Goal: Transaction & Acquisition: Book appointment/travel/reservation

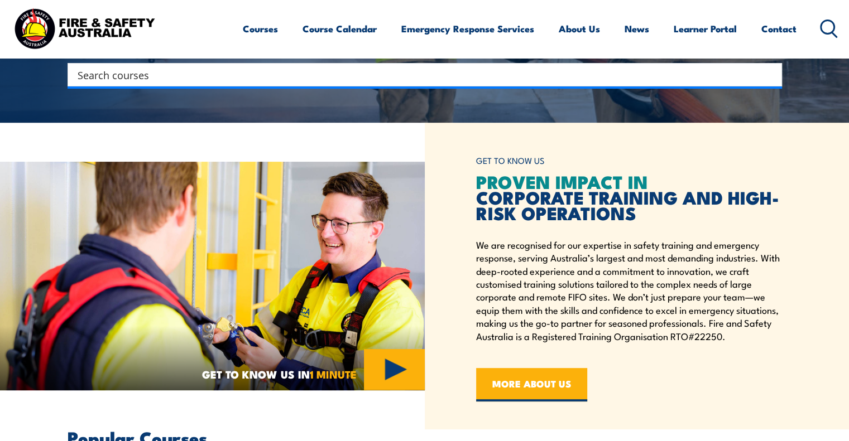
scroll to position [451, 0]
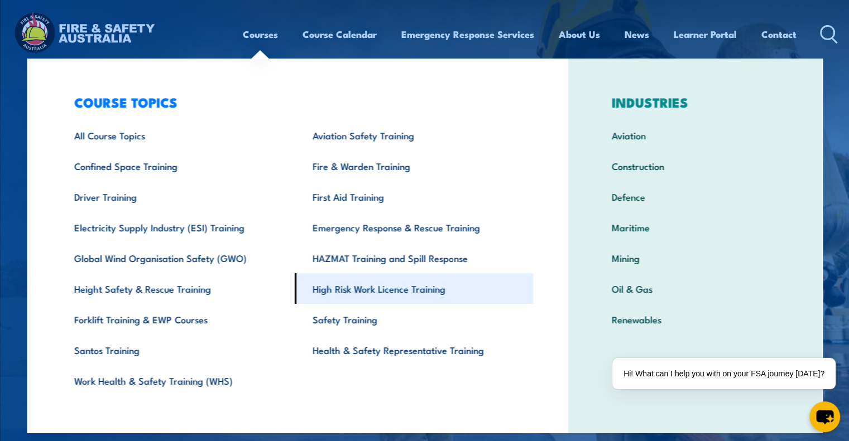
scroll to position [4, 0]
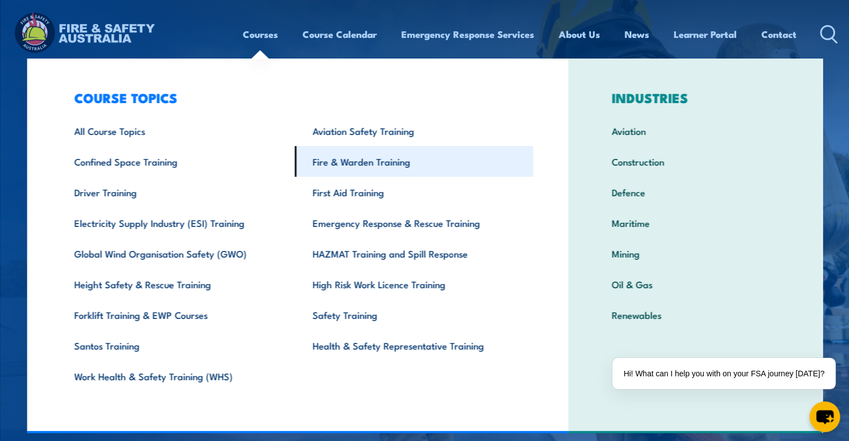
click at [348, 162] on link "Fire & Warden Training" at bounding box center [414, 161] width 238 height 31
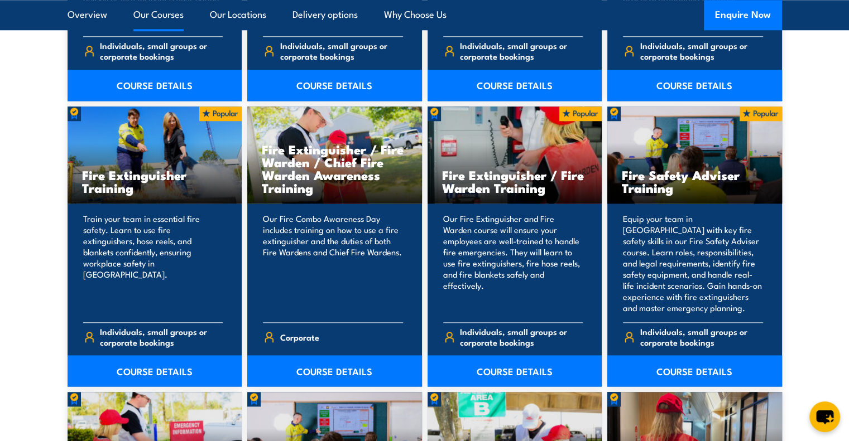
scroll to position [1130, 0]
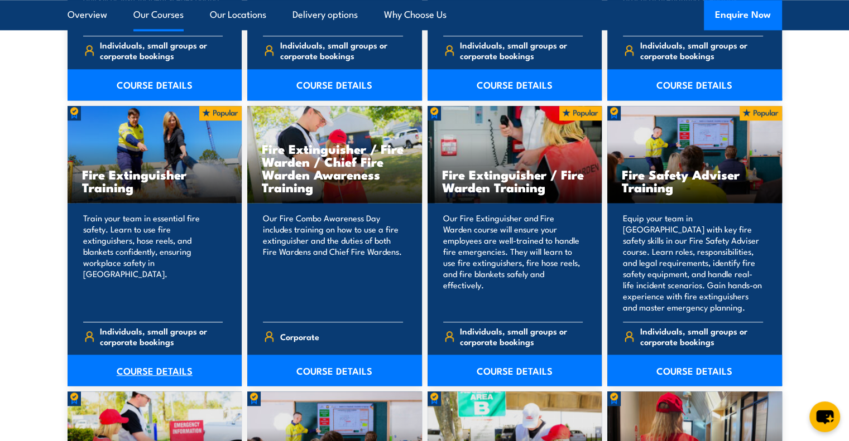
click at [150, 380] on link "COURSE DETAILS" at bounding box center [155, 370] width 175 height 31
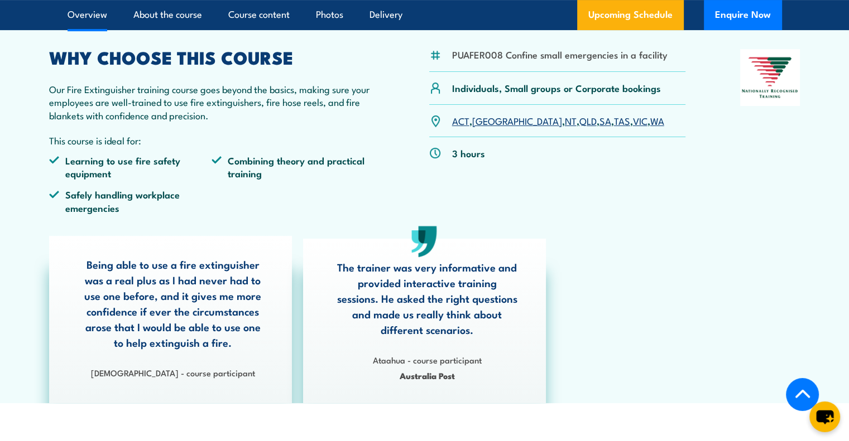
scroll to position [339, 0]
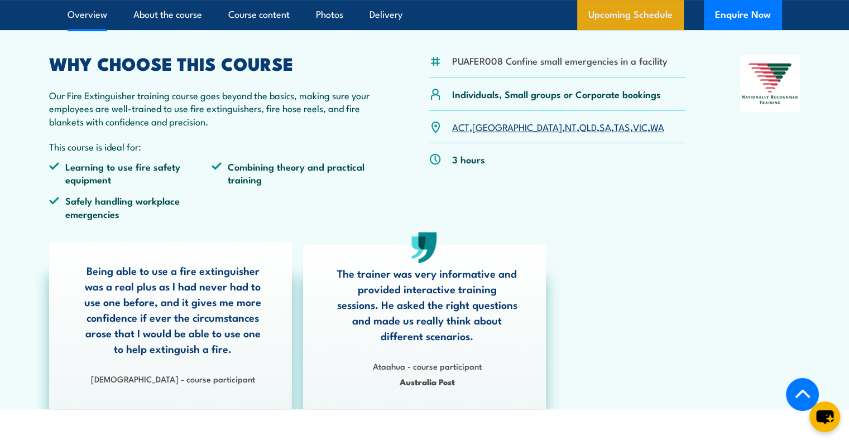
click at [628, 17] on link "Upcoming Schedule" at bounding box center [630, 15] width 107 height 30
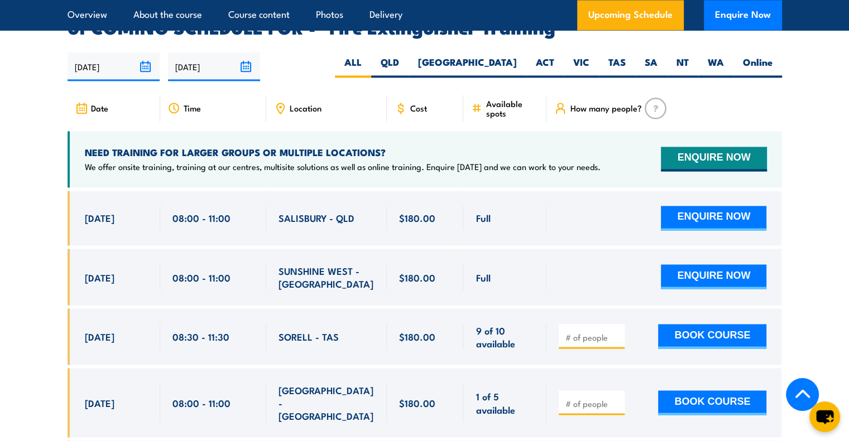
scroll to position [1873, 0]
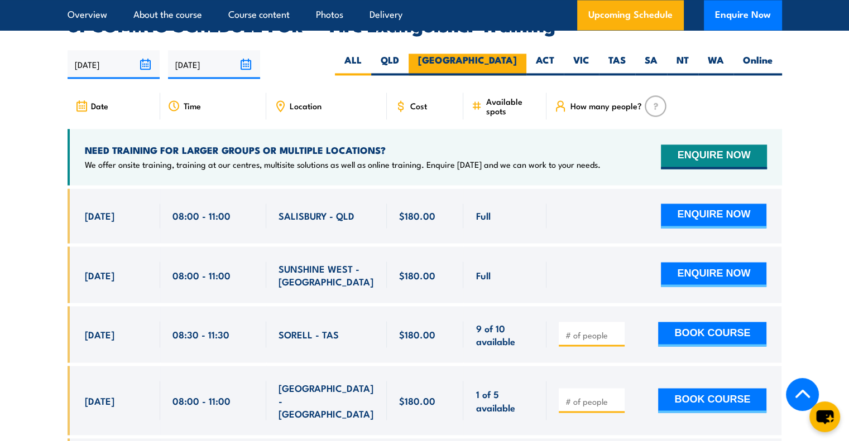
click at [518, 54] on label "NSW" at bounding box center [468, 65] width 118 height 22
click at [518, 54] on input "NSW" at bounding box center [520, 57] width 7 height 7
radio input "true"
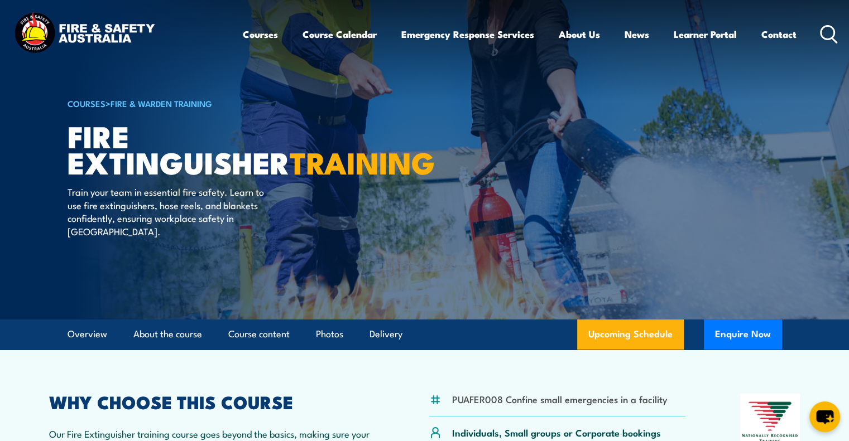
click at [119, 33] on img at bounding box center [84, 34] width 146 height 48
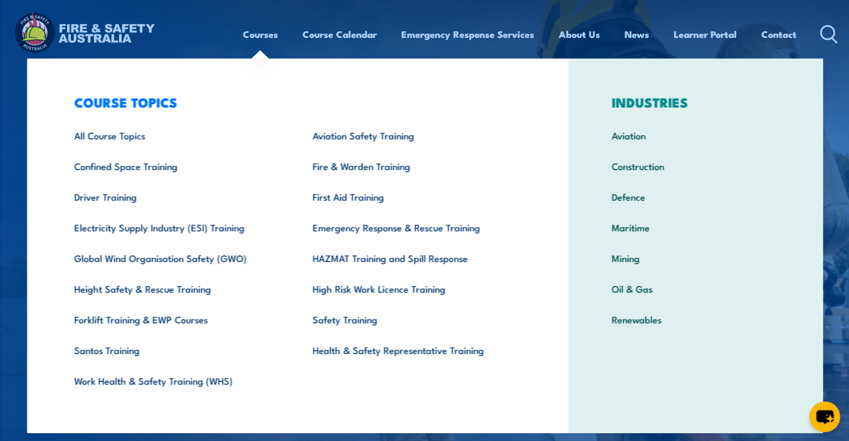
click at [265, 38] on link "Courses" at bounding box center [260, 35] width 35 height 30
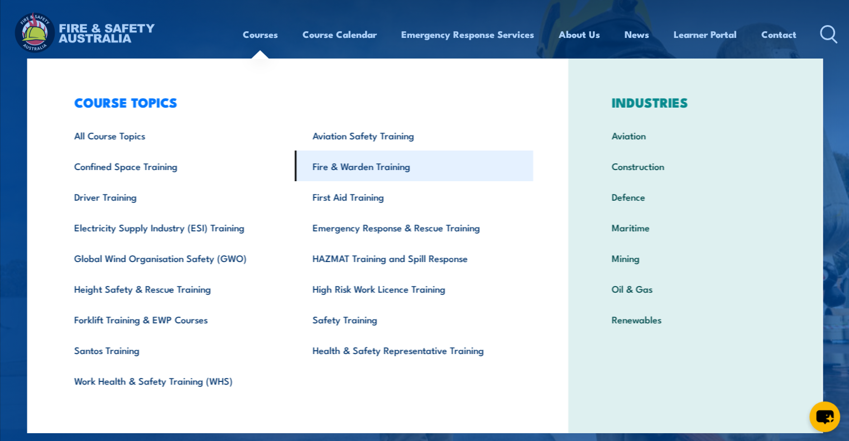
click at [339, 167] on link "Fire & Warden Training" at bounding box center [414, 166] width 238 height 31
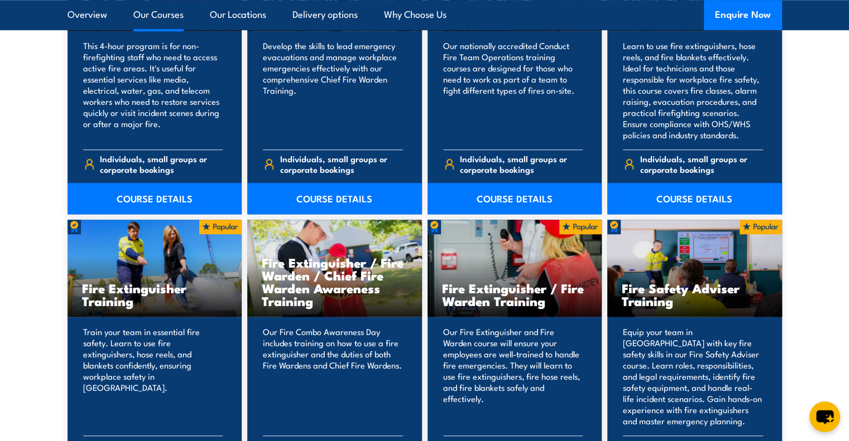
scroll to position [1017, 0]
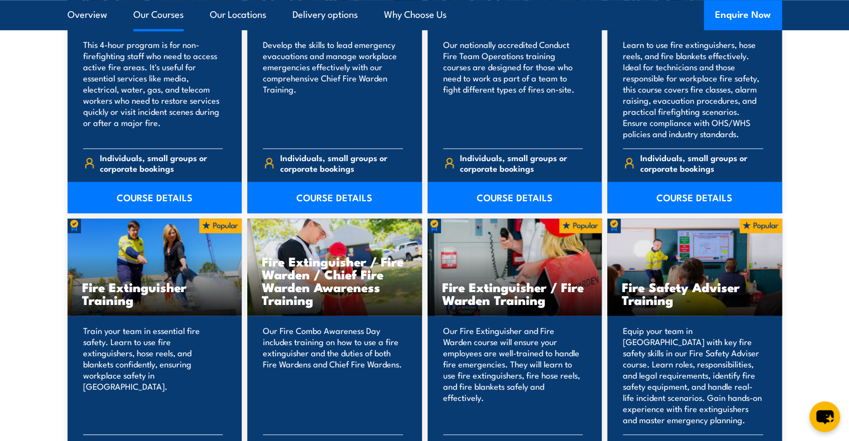
click at [177, 281] on h3 "Fire Extinguisher Training" at bounding box center [155, 294] width 146 height 26
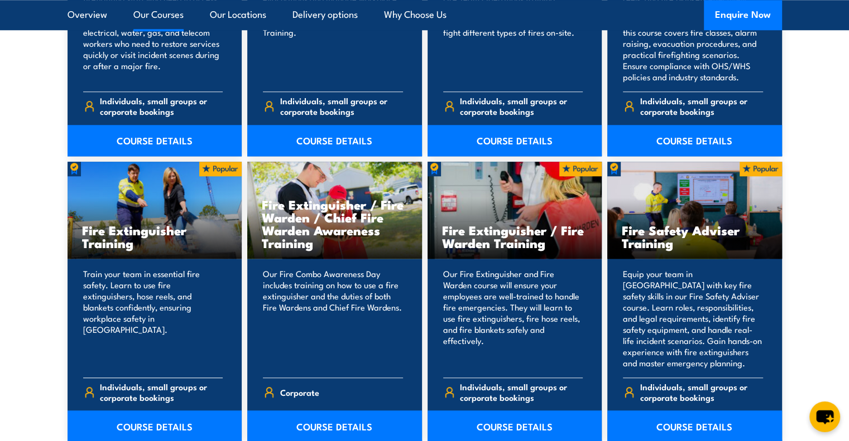
scroll to position [1074, 0]
click at [149, 427] on link "COURSE DETAILS" at bounding box center [155, 426] width 175 height 31
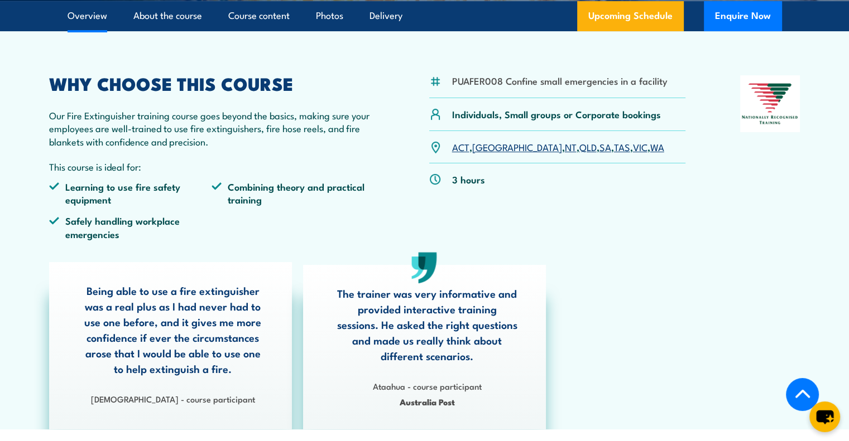
scroll to position [321, 0]
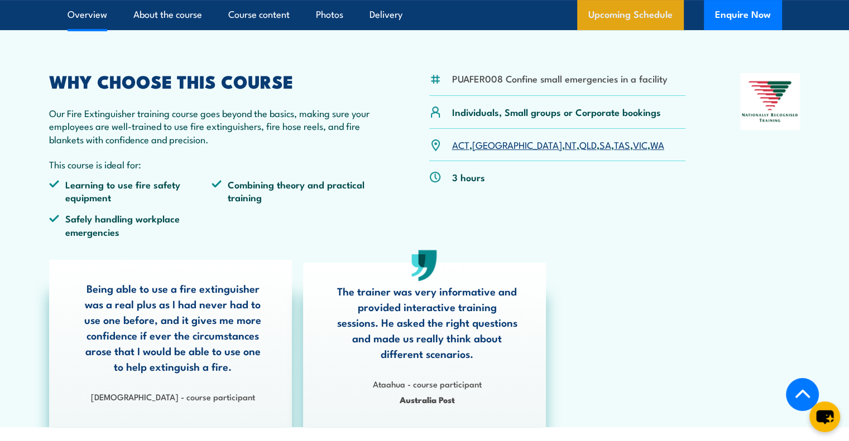
click at [611, 6] on link "Upcoming Schedule" at bounding box center [630, 15] width 107 height 30
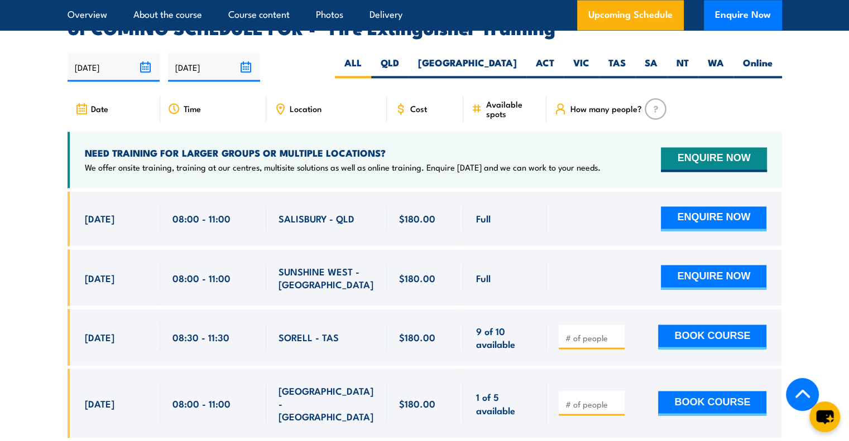
scroll to position [1873, 0]
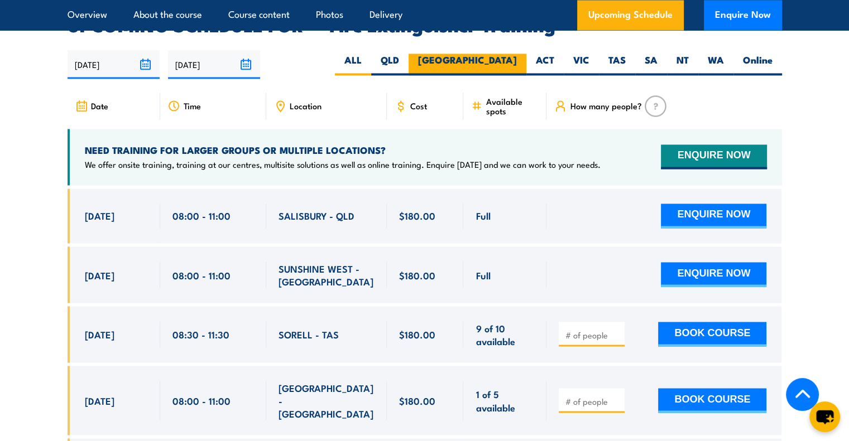
click at [503, 54] on label "NSW" at bounding box center [468, 65] width 118 height 22
click at [517, 54] on input "NSW" at bounding box center [520, 57] width 7 height 7
radio input "true"
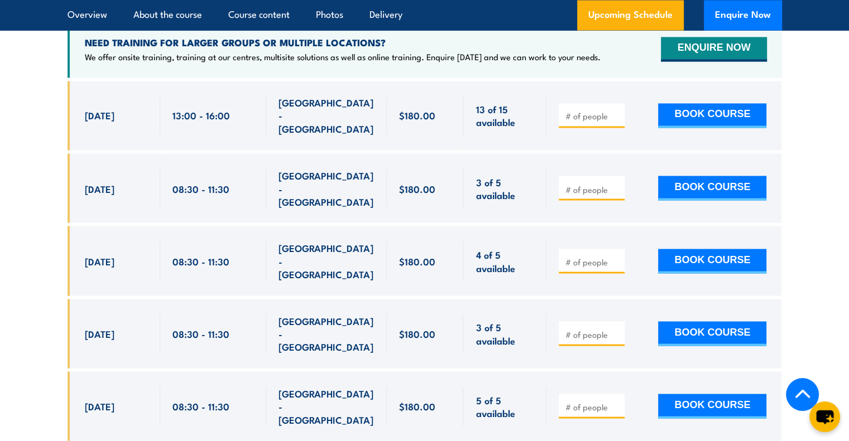
scroll to position [1982, 0]
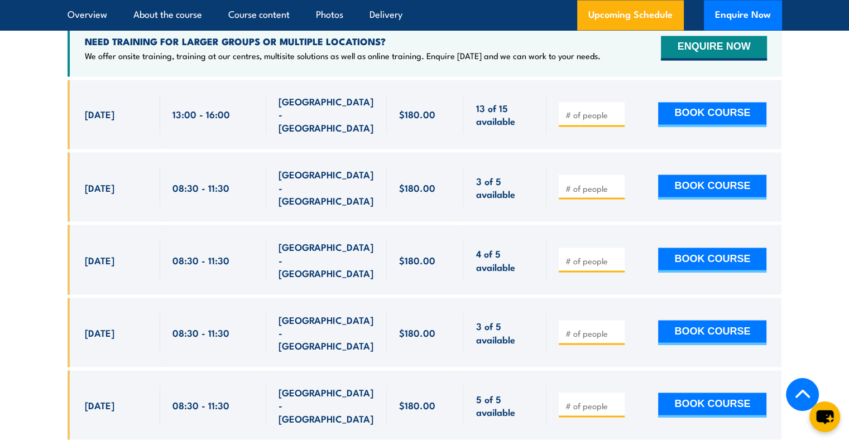
click at [18, 149] on section "UPCOMING SCHEDULE FOR - "Fire Extinguisher Training" 01/10/2025 30/03/2026" at bounding box center [424, 255] width 849 height 694
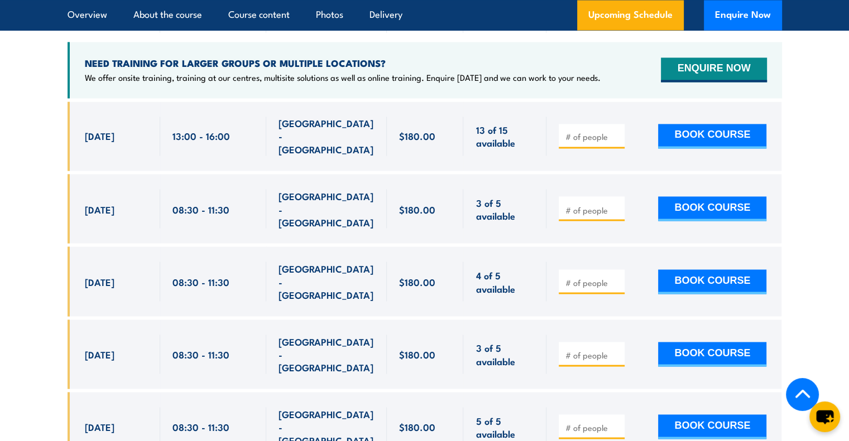
scroll to position [1953, 0]
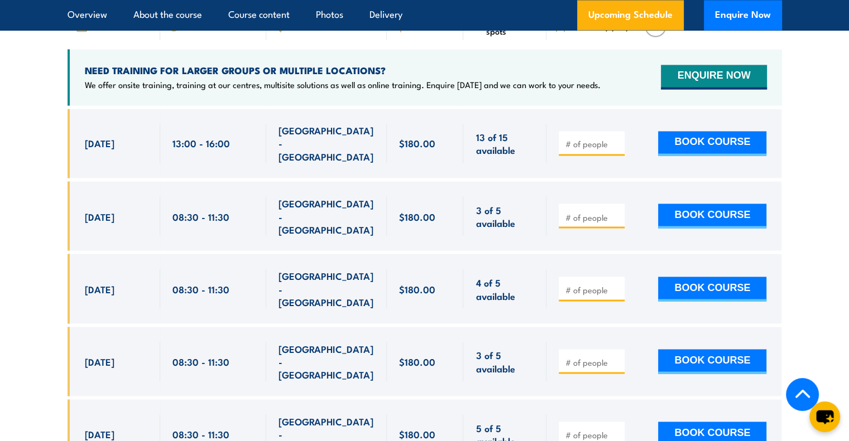
click at [574, 138] on input "number" at bounding box center [593, 143] width 56 height 11
type input "1"
click at [728, 131] on button "BOOK COURSE" at bounding box center [712, 143] width 108 height 25
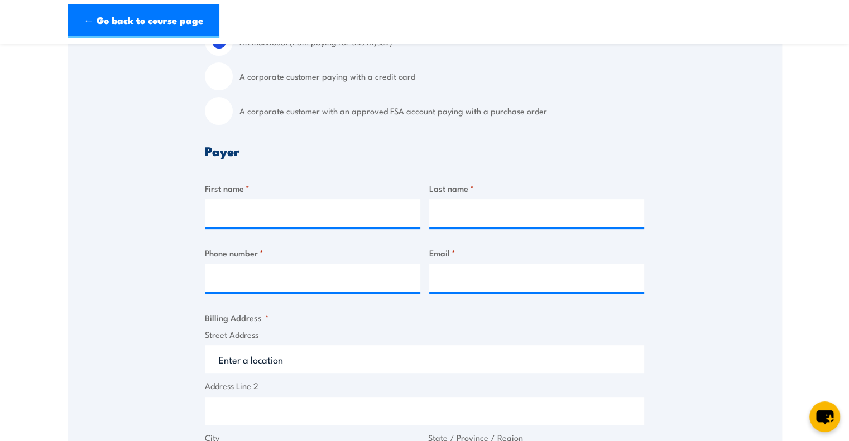
scroll to position [355, 0]
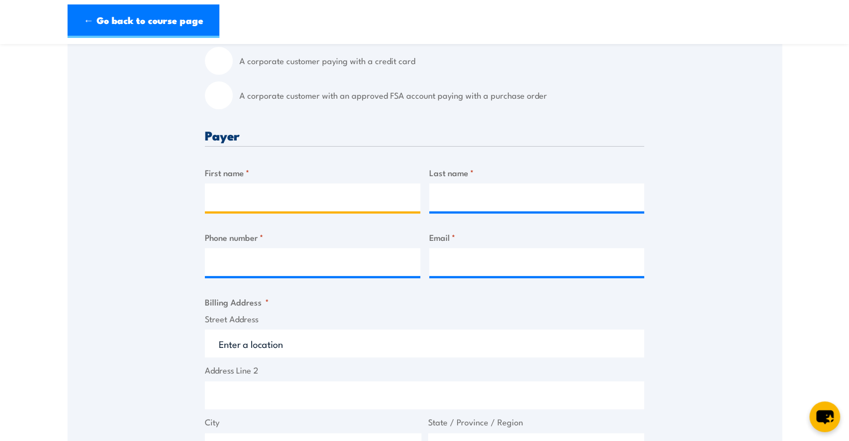
click at [304, 198] on input "First name *" at bounding box center [312, 198] width 215 height 28
type input "[PERSON_NAME]"
type input "Maning"
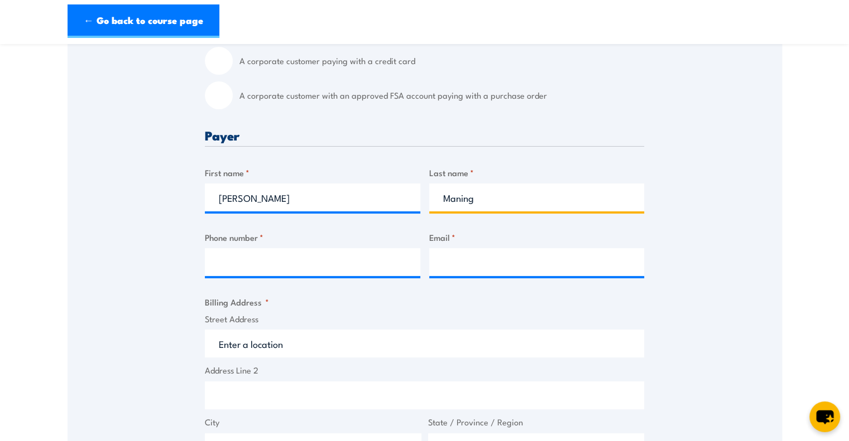
type input "0385641500"
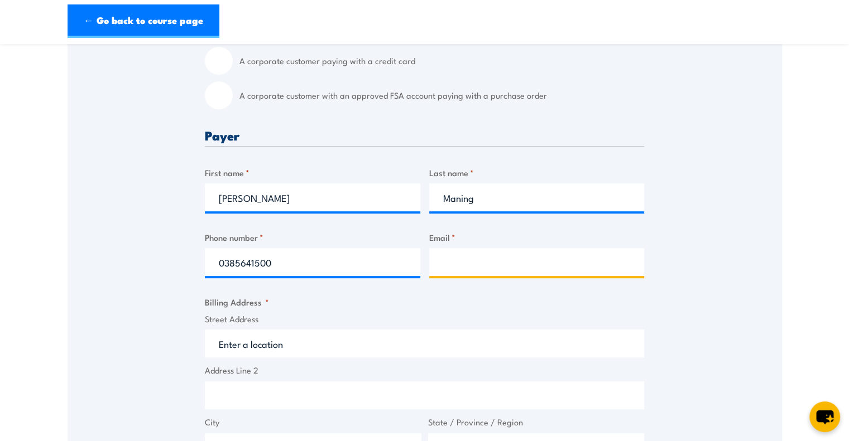
type input "donna.maning@rolld.com.au"
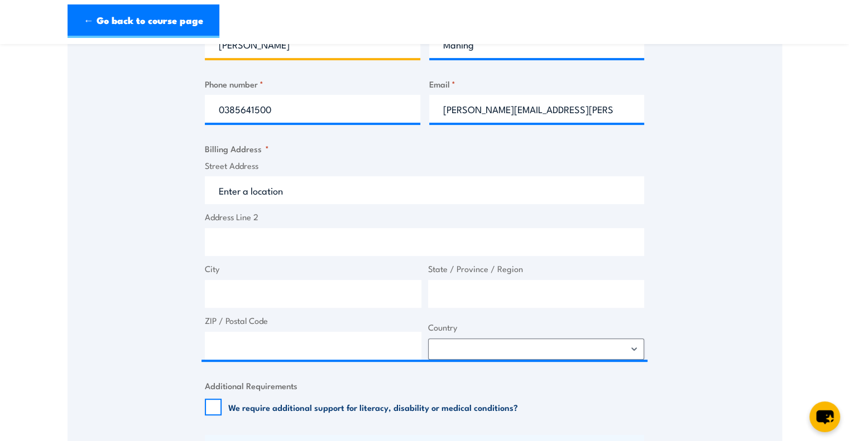
scroll to position [510, 0]
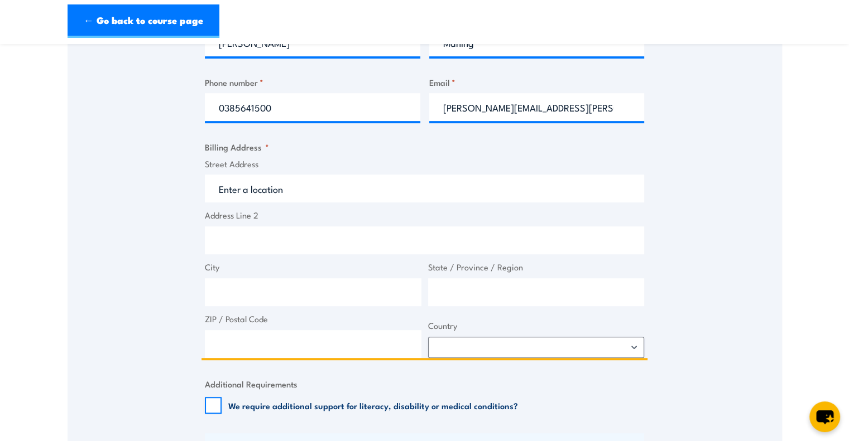
click at [330, 185] on input "Street Address" at bounding box center [424, 189] width 439 height 28
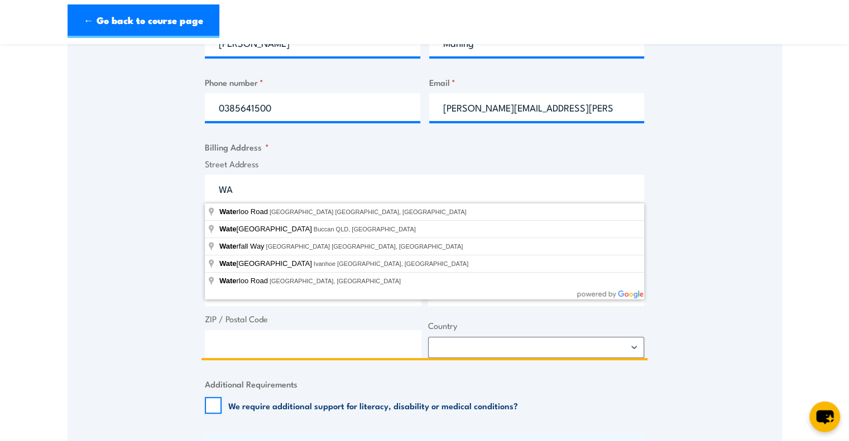
type input "W"
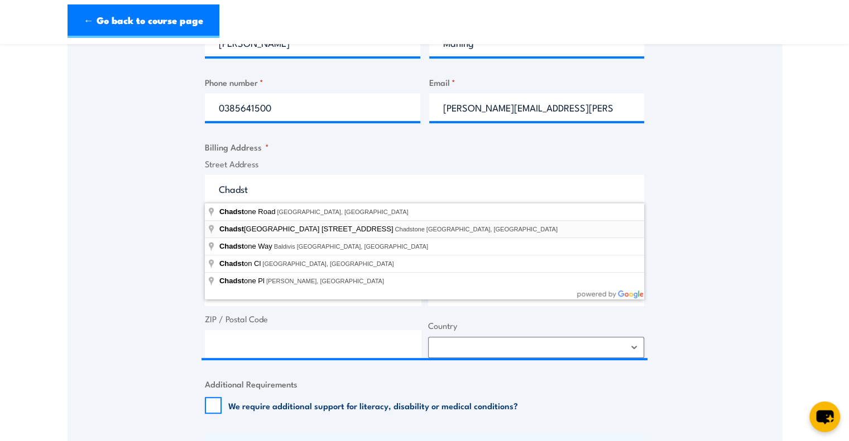
type input "Chadstone Shopping Centre 1341 Dandenong Road, Chadstone VIC, Australia"
type input "Chadstone Shopping Centre 1341 Dandenong Rd"
type input "Chadstone"
type input "Victoria"
type input "3148"
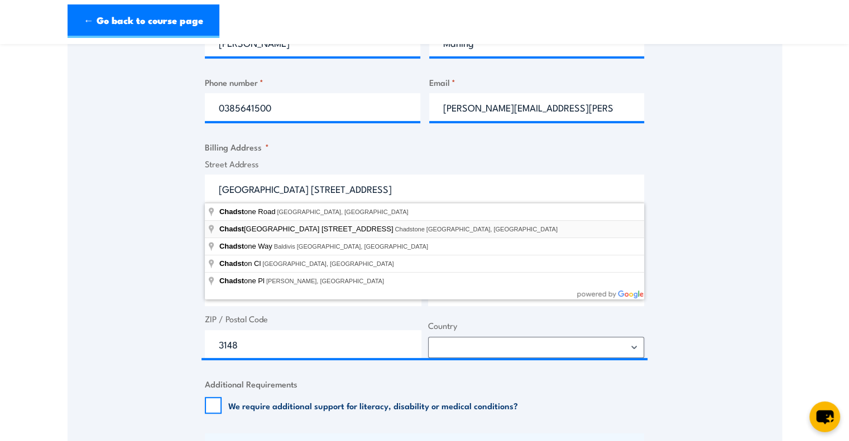
select select "Australia"
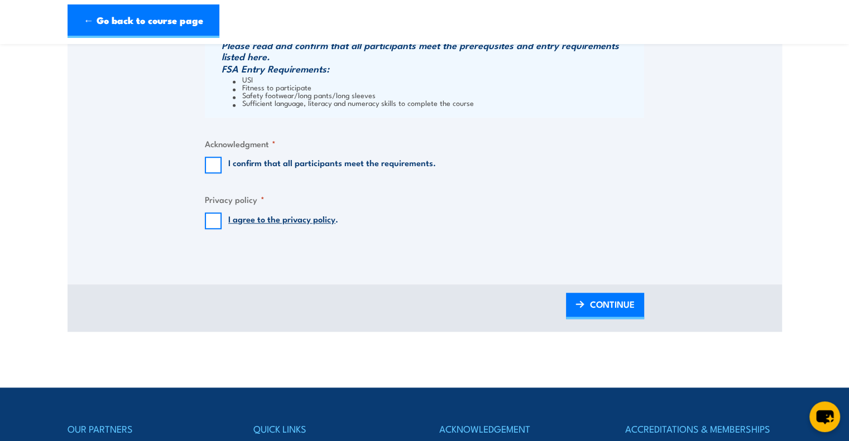
scroll to position [915, 0]
click at [218, 170] on input "I confirm that all participants meet the requirements." at bounding box center [213, 165] width 17 height 17
checkbox input "true"
click at [212, 225] on input "I agree to the privacy policy ." at bounding box center [213, 221] width 17 height 17
checkbox input "true"
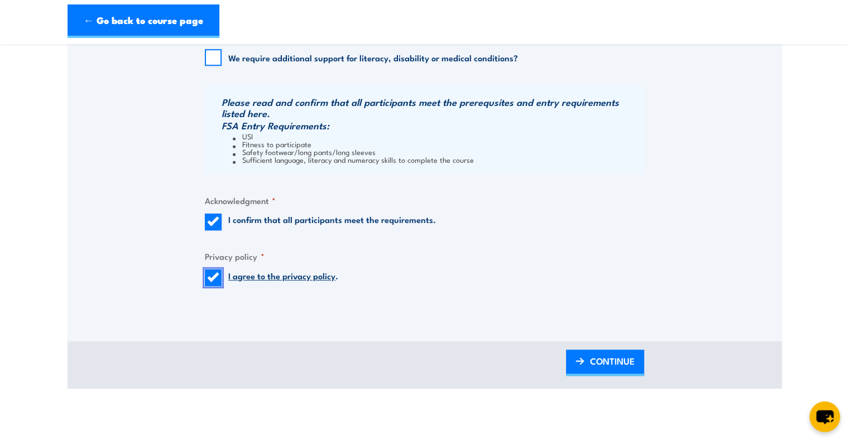
scroll to position [857, 0]
click at [620, 362] on span "CONTINUE" at bounding box center [612, 363] width 45 height 30
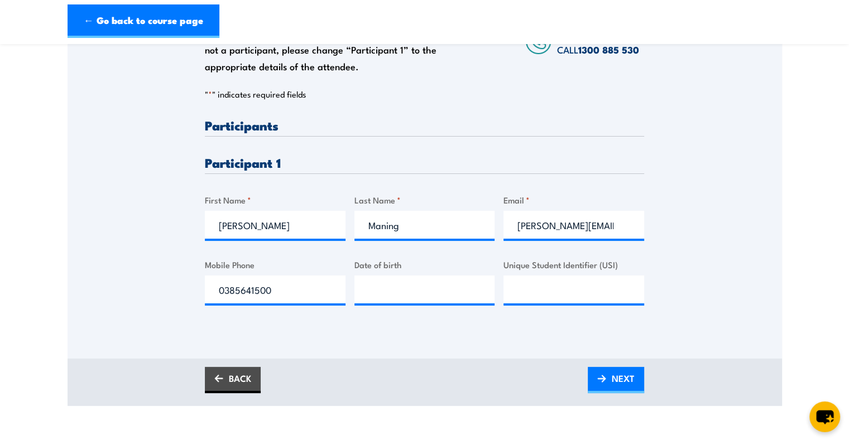
scroll to position [221, 0]
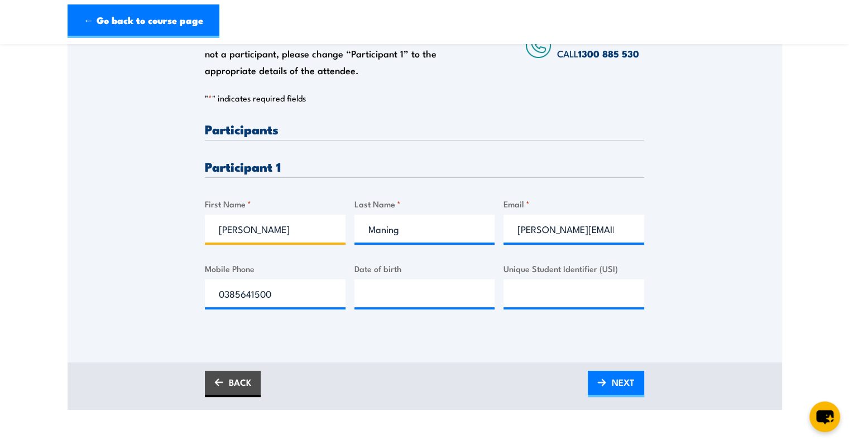
click at [300, 235] on input "Donna" at bounding box center [275, 229] width 141 height 28
drag, startPoint x: 287, startPoint y: 225, endPoint x: 210, endPoint y: 224, distance: 77.6
click at [210, 224] on input "Donna" at bounding box center [275, 229] width 141 height 28
paste input "Anthony Tong"
drag, startPoint x: 287, startPoint y: 231, endPoint x: 255, endPoint y: 230, distance: 31.8
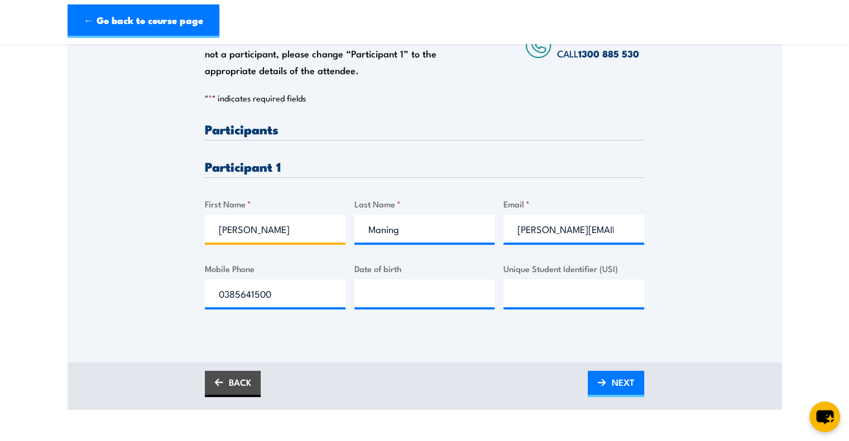
click at [255, 230] on input "Anthony Tong" at bounding box center [275, 229] width 141 height 28
type input "Anthony"
drag, startPoint x: 431, startPoint y: 227, endPoint x: 337, endPoint y: 224, distance: 94.4
click at [337, 224] on div "Please provide names and contact details for each of the participants below. No…" at bounding box center [424, 225] width 439 height 204
paste input "To"
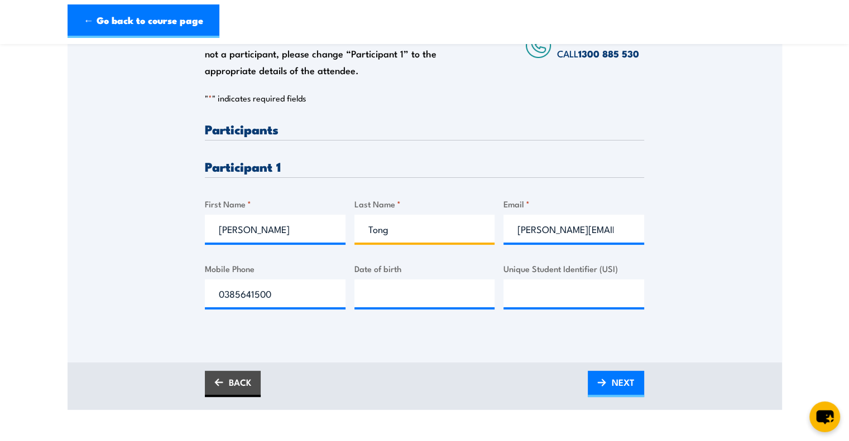
type input "Tong"
click at [528, 227] on input "donna.maning@rolld.com.au" at bounding box center [573, 229] width 141 height 28
paste input "anthony.to"
type input "anthony.tong@rolld.com.au"
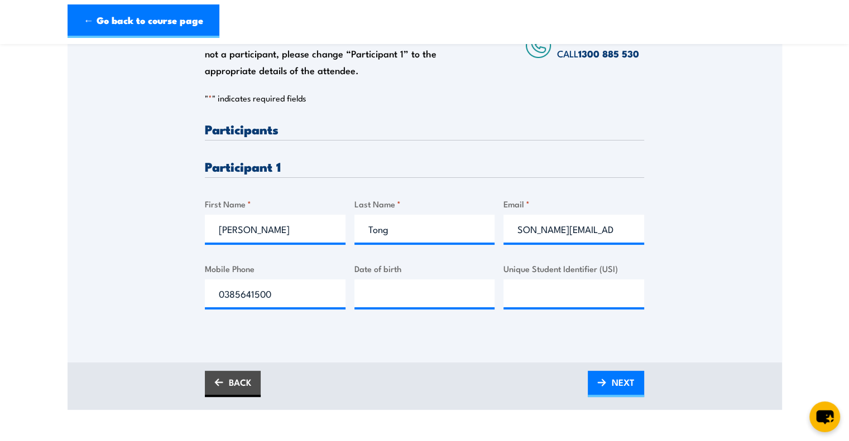
scroll to position [0, 0]
click at [295, 303] on input "0385641500" at bounding box center [275, 294] width 141 height 28
paste input "424556769"
type input "0424556769"
click at [417, 289] on input "__/__/____" at bounding box center [424, 294] width 141 height 28
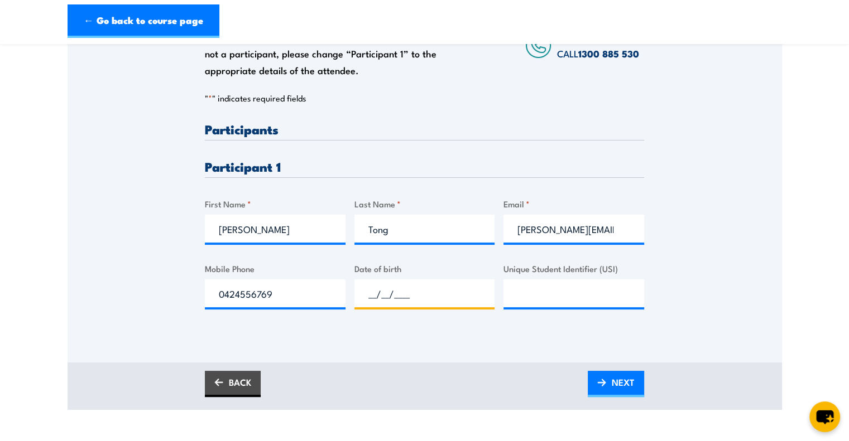
paste input "12/09/2002"
click at [473, 281] on input "12/09/2002" at bounding box center [424, 294] width 141 height 28
click at [378, 286] on input "12/09/2002" at bounding box center [424, 294] width 141 height 28
type input "12/09/2002"
click at [454, 308] on div "12/09/2002" at bounding box center [424, 294] width 141 height 28
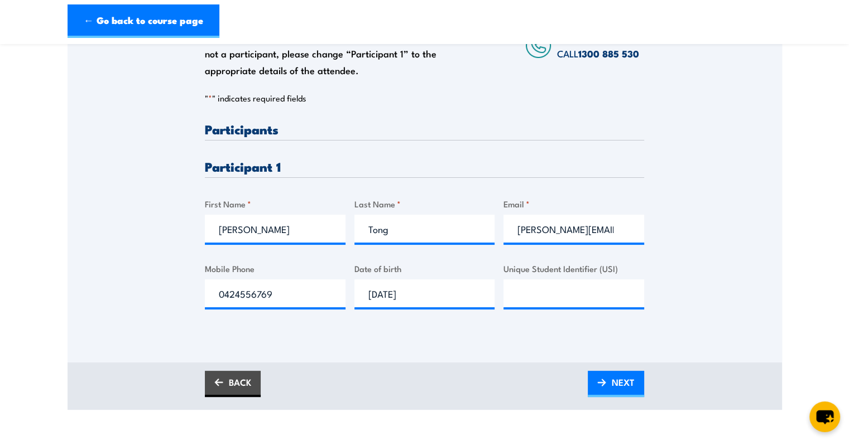
scroll to position [247, 0]
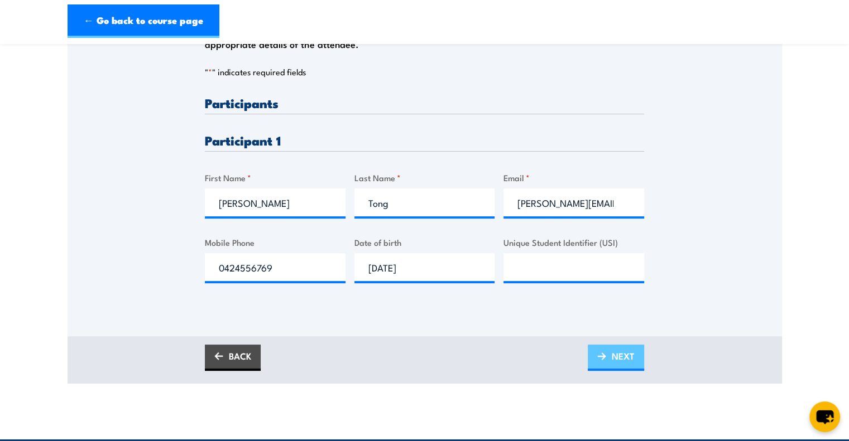
click at [607, 357] on link "NEXT" at bounding box center [616, 358] width 56 height 26
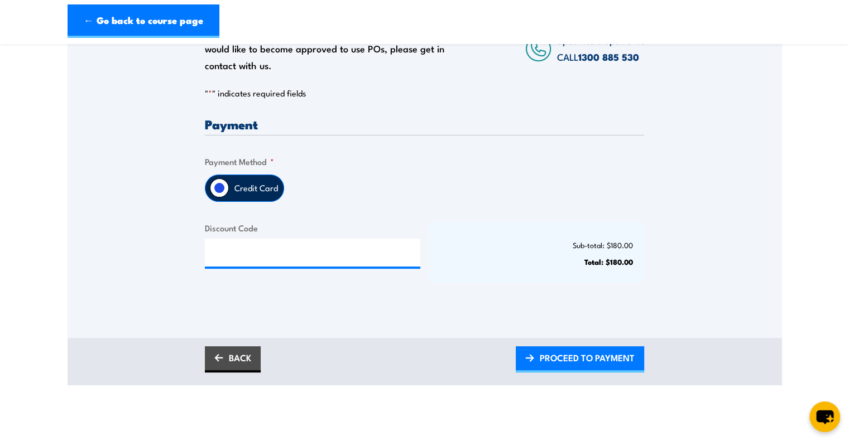
scroll to position [211, 0]
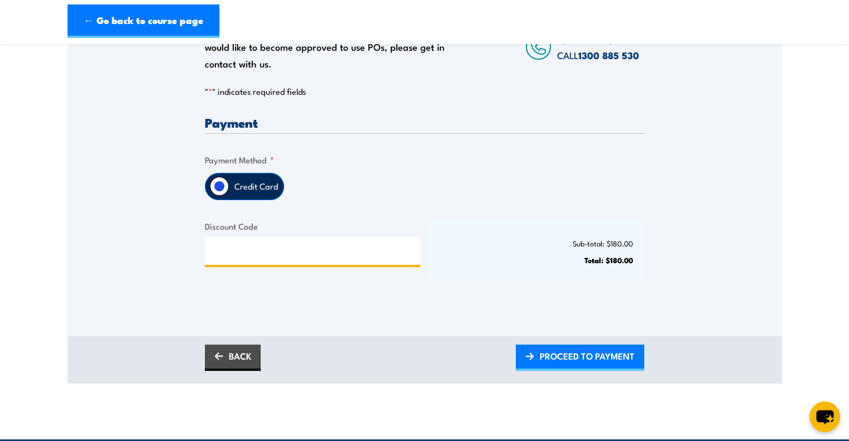
click at [340, 249] on input "Discount Code" at bounding box center [312, 251] width 215 height 28
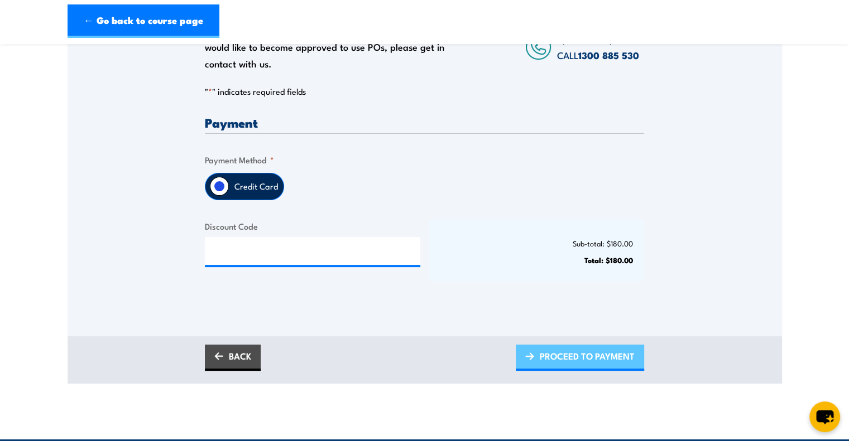
click at [544, 353] on span "PROCEED TO PAYMENT" at bounding box center [587, 357] width 95 height 30
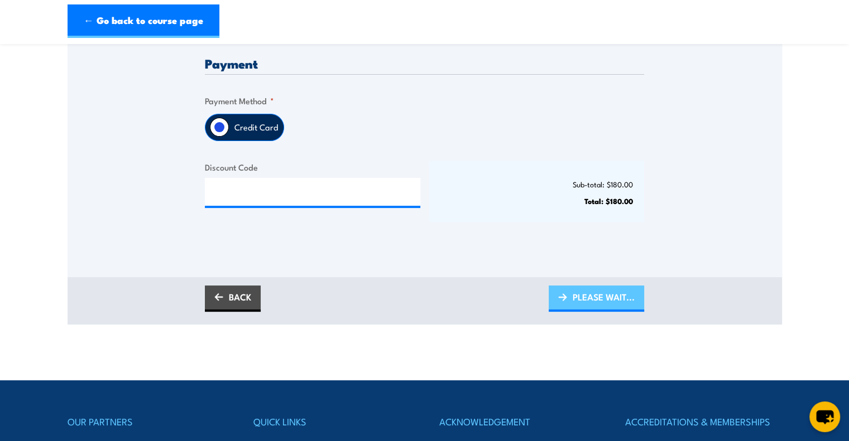
scroll to position [271, 0]
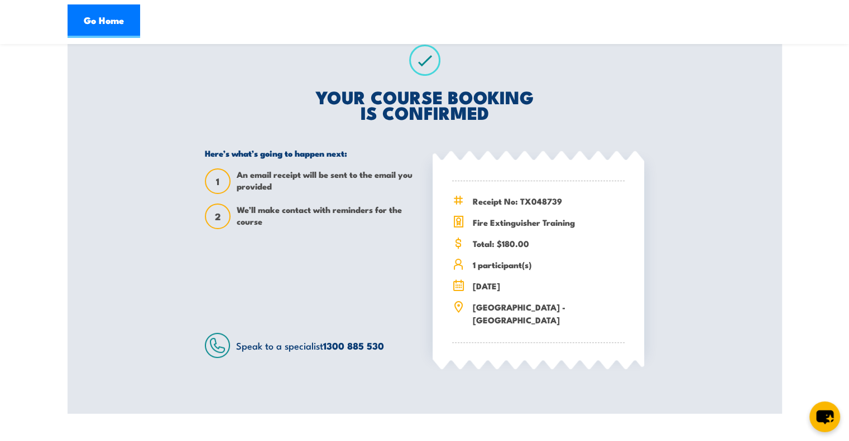
scroll to position [93, 0]
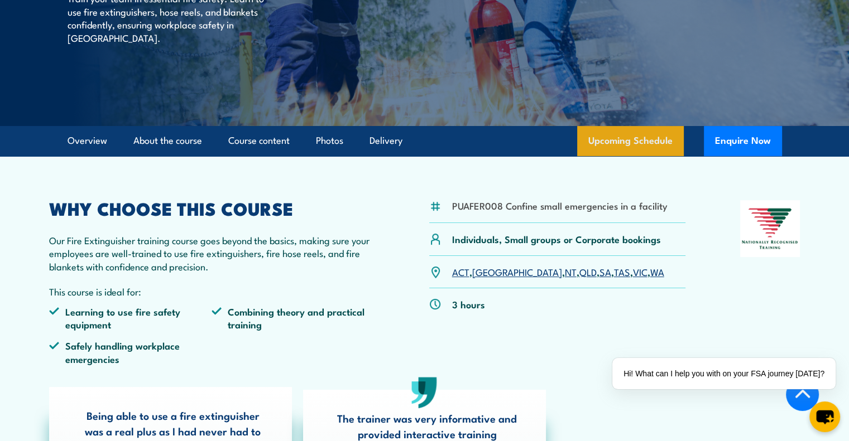
click at [626, 139] on link "Upcoming Schedule" at bounding box center [630, 141] width 107 height 30
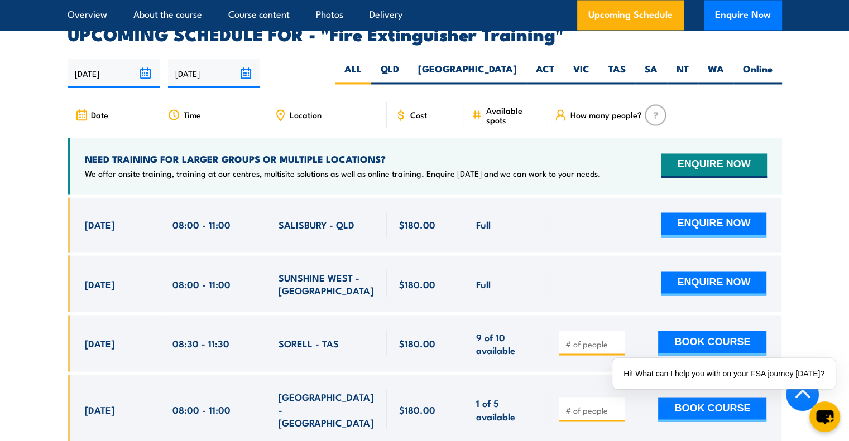
scroll to position [1873, 0]
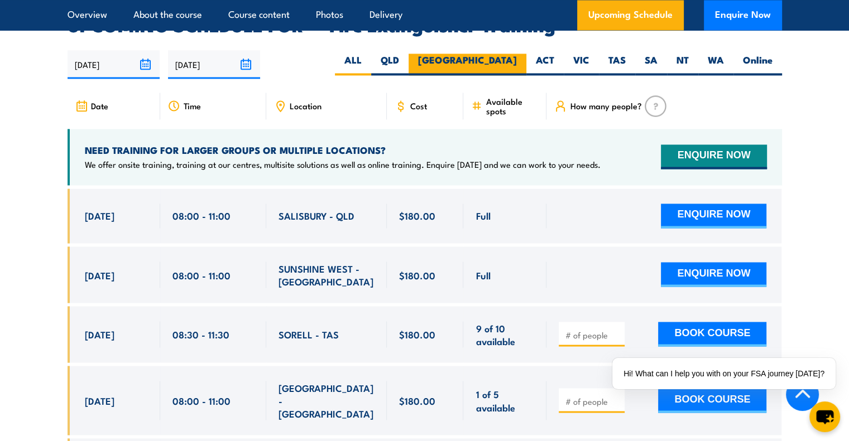
click at [511, 54] on label "NSW" at bounding box center [468, 65] width 118 height 22
click at [517, 54] on input "NSW" at bounding box center [520, 57] width 7 height 7
radio input "true"
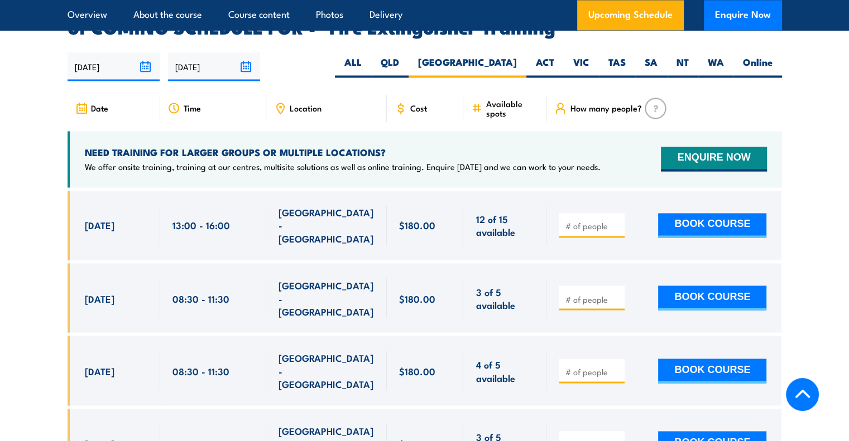
scroll to position [1873, 0]
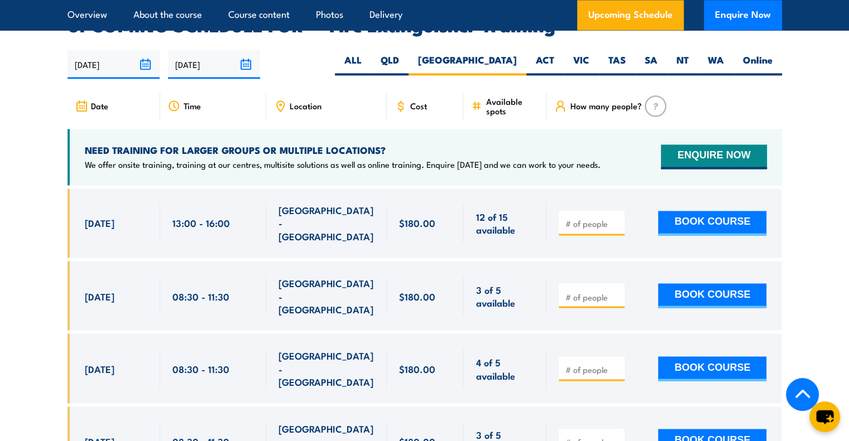
click at [344, 71] on article "UPCOMING SCHEDULE FOR - "Fire Extinguisher Training" [DATE] [DATE]" at bounding box center [425, 364] width 714 height 694
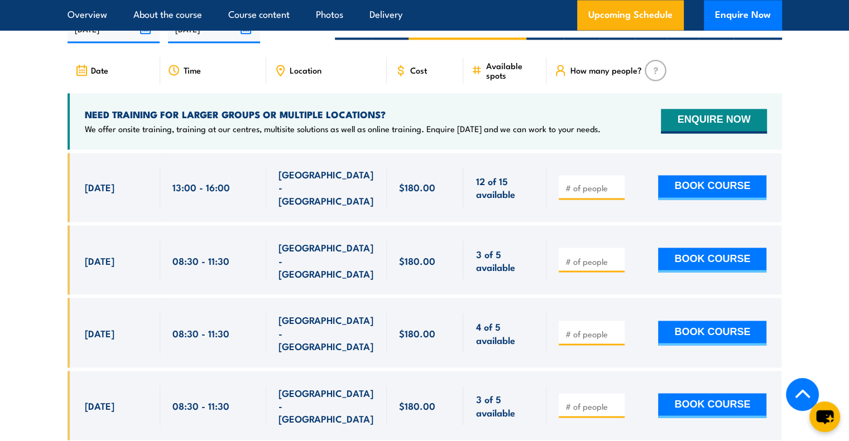
scroll to position [1909, 0]
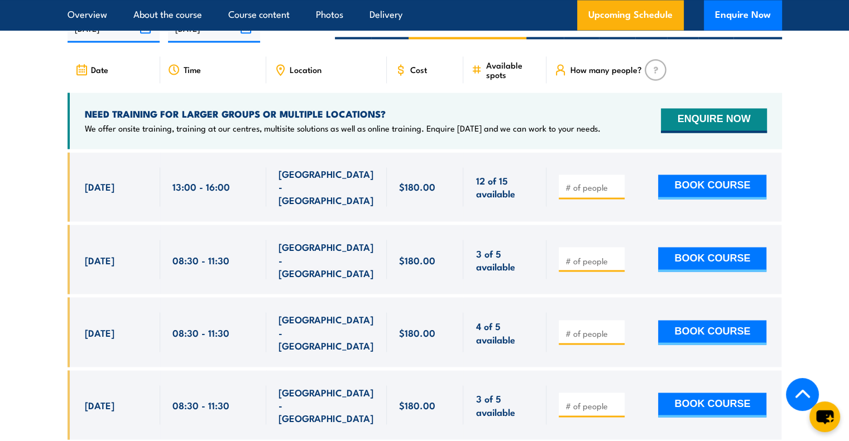
click at [807, 218] on section "UPCOMING SCHEDULE FOR - "Fire Extinguisher Training" [DATE] [DATE]" at bounding box center [424, 327] width 849 height 694
click at [598, 328] on input "number" at bounding box center [593, 333] width 56 height 11
type input "2"
click at [698, 320] on button "BOOK COURSE" at bounding box center [712, 332] width 108 height 25
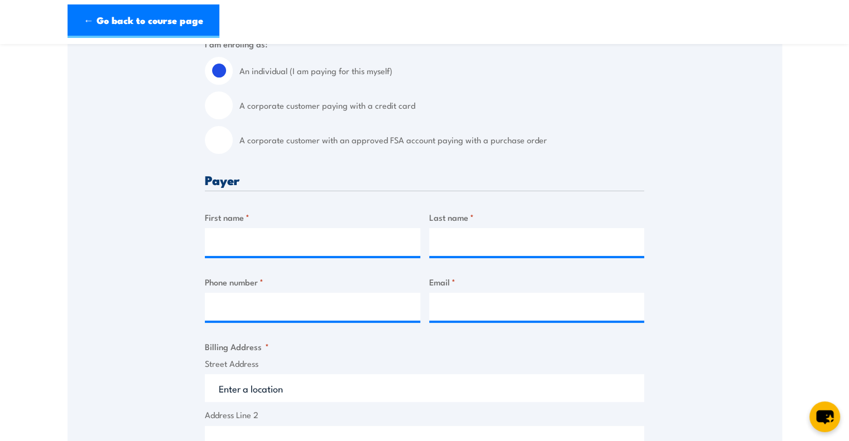
scroll to position [318, 0]
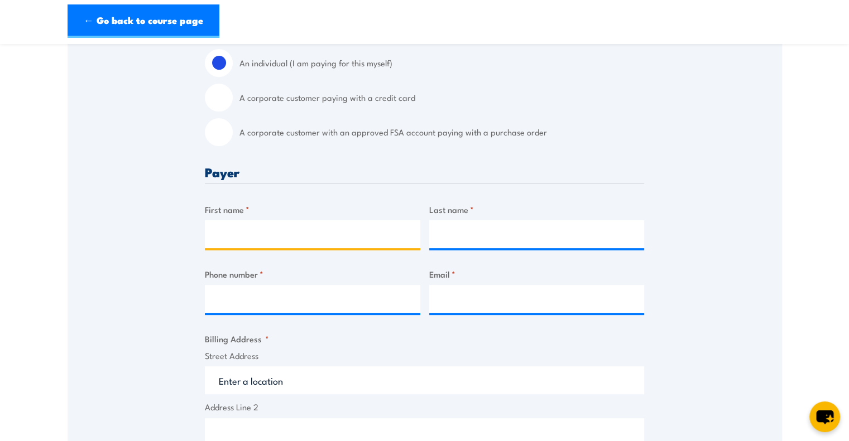
click at [290, 240] on input "First name *" at bounding box center [312, 234] width 215 height 28
type input "[PERSON_NAME]"
type input "Maning"
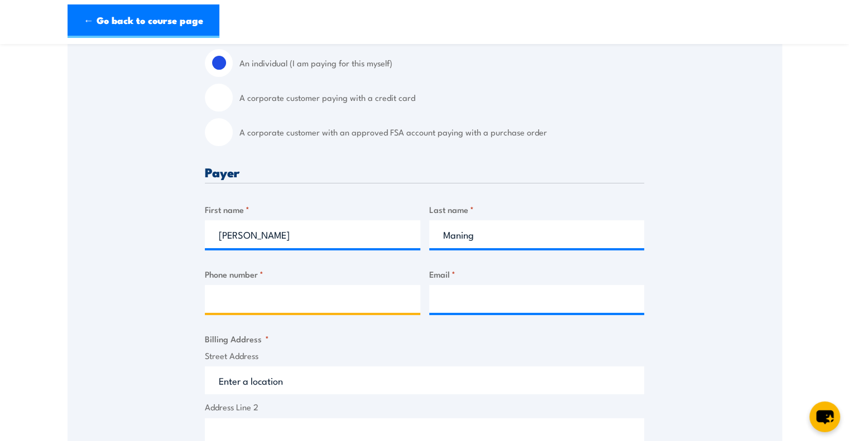
type input "0385641500"
type input "[PERSON_NAME][EMAIL_ADDRESS][PERSON_NAME][DOMAIN_NAME]"
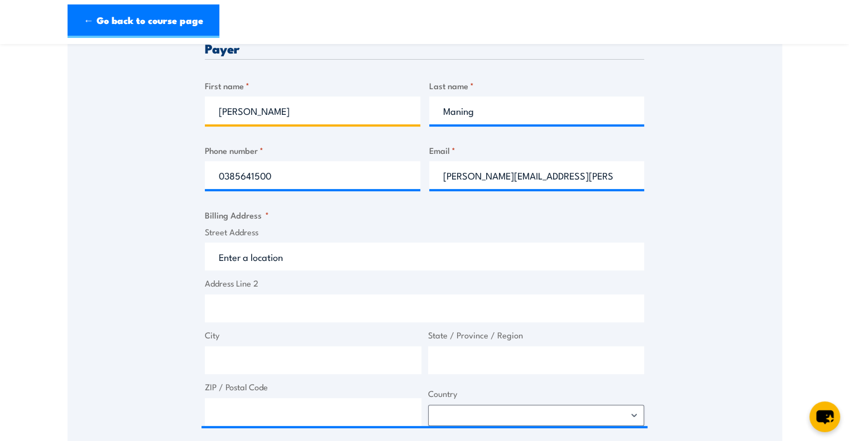
scroll to position [443, 0]
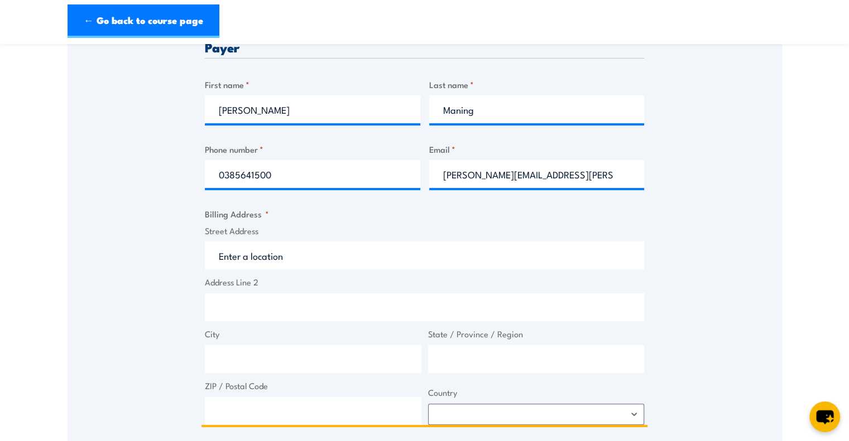
click at [287, 263] on input "Street Address" at bounding box center [424, 256] width 439 height 28
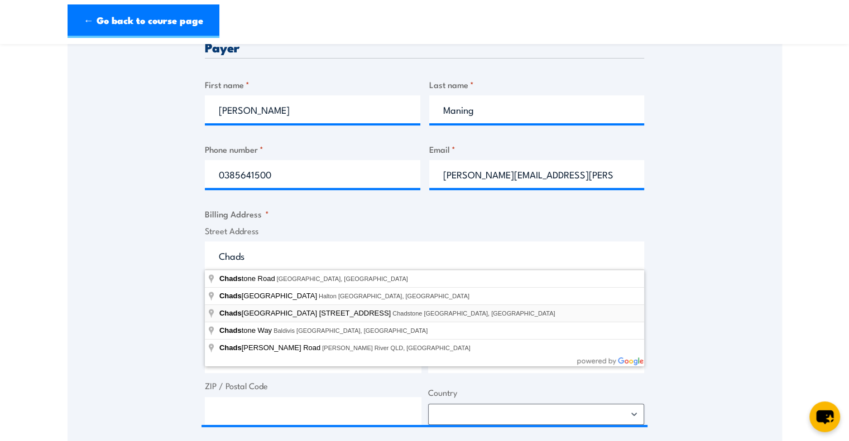
type input "[GEOGRAPHIC_DATA] [STREET_ADDRESS]"
type input "Chadstone"
type input "Victoria"
type input "3148"
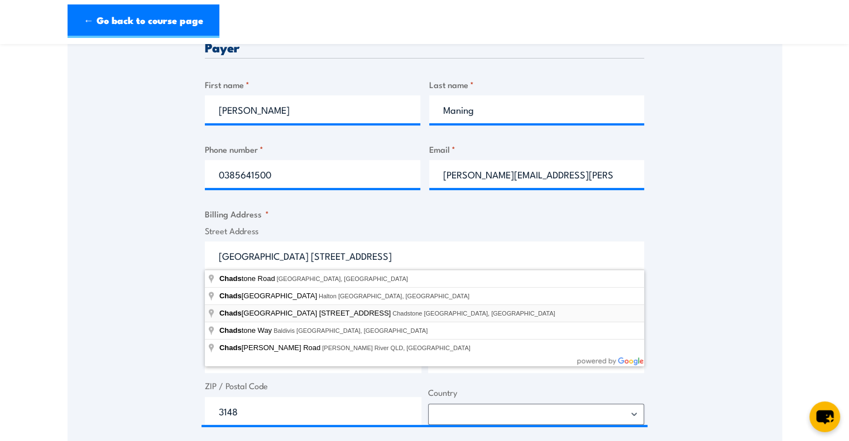
select select "[GEOGRAPHIC_DATA]"
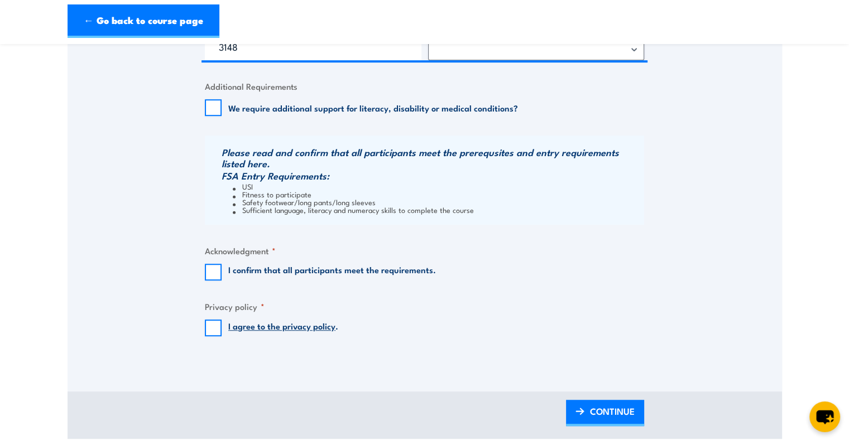
scroll to position [817, 0]
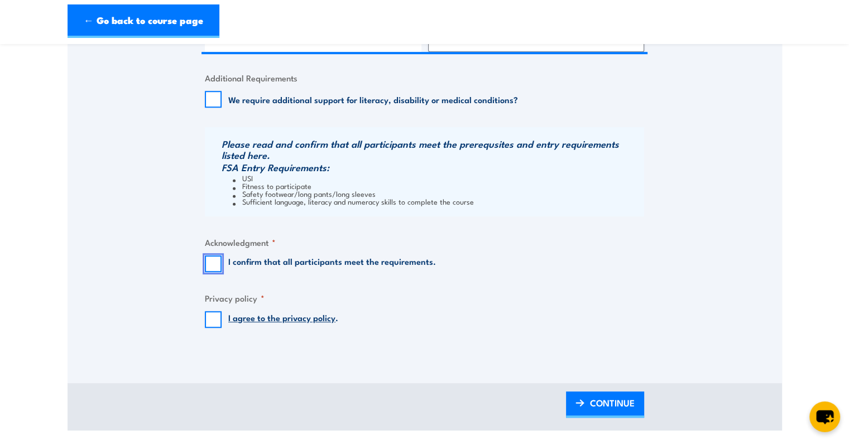
click at [212, 265] on input "I confirm that all participants meet the requirements." at bounding box center [213, 264] width 17 height 17
checkbox input "true"
click at [214, 327] on input "I agree to the privacy policy ." at bounding box center [213, 319] width 17 height 17
checkbox input "true"
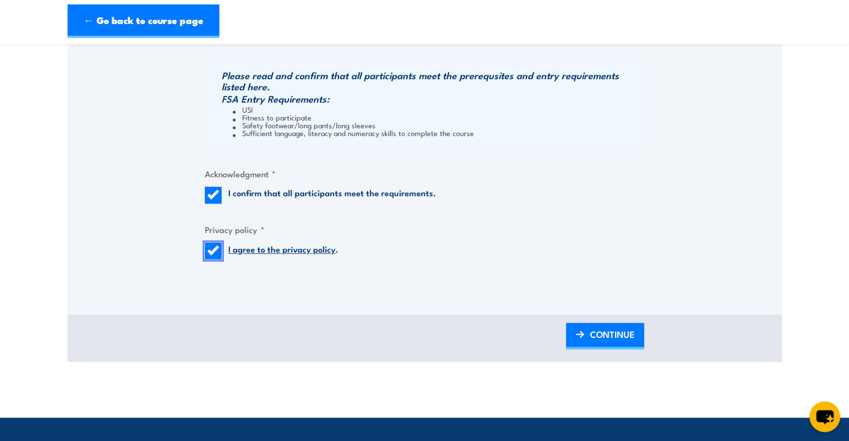
scroll to position [886, 0]
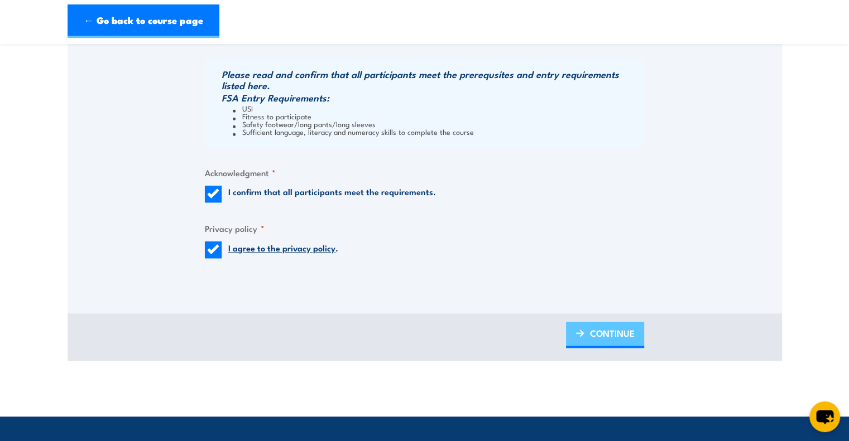
click at [625, 328] on span "CONTINUE" at bounding box center [612, 334] width 45 height 30
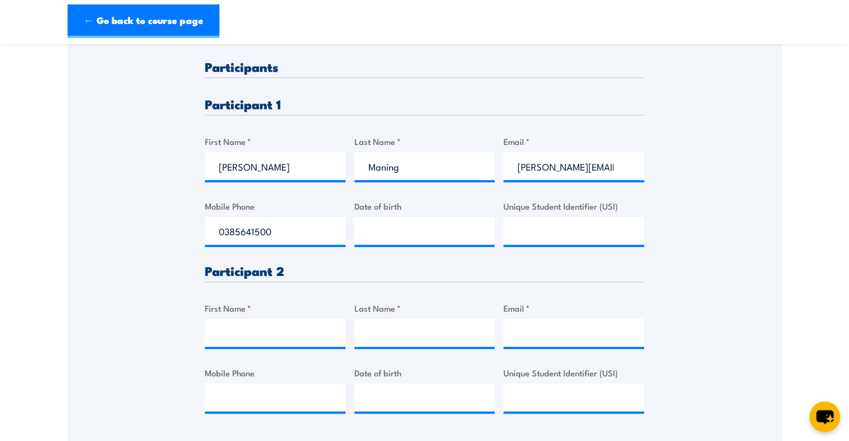
scroll to position [285, 0]
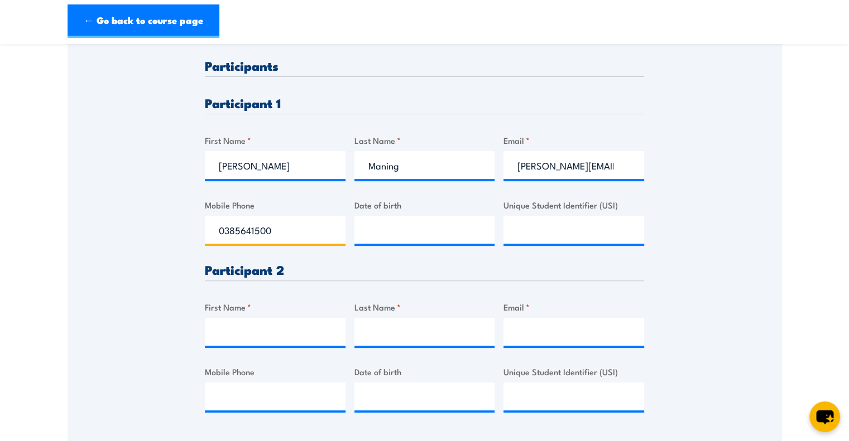
click at [281, 223] on input "0385641500" at bounding box center [275, 230] width 141 height 28
drag, startPoint x: 276, startPoint y: 176, endPoint x: 176, endPoint y: 141, distance: 106.3
click at [176, 141] on div "Please provide names and contact details for each of the participants below. No…" at bounding box center [425, 172] width 714 height 526
paste input "Suha kouser"
drag, startPoint x: 268, startPoint y: 165, endPoint x: 243, endPoint y: 165, distance: 25.1
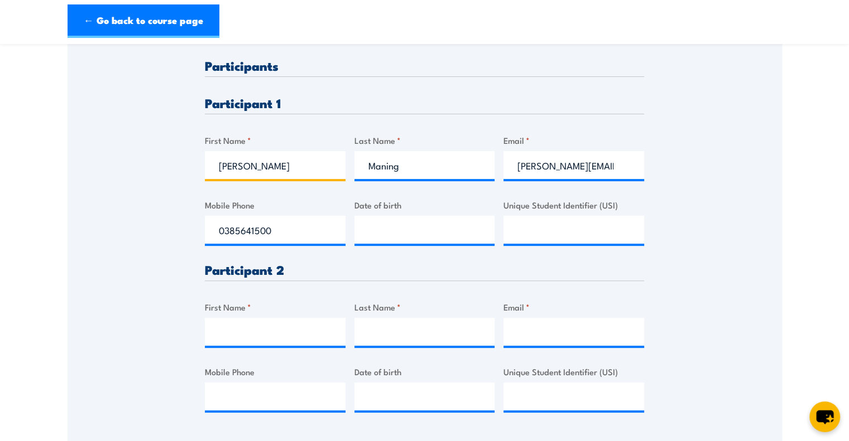
click at [243, 165] on input "Suha kouser" at bounding box center [275, 165] width 141 height 28
type input "Suha"
click at [429, 172] on input "Maning" at bounding box center [424, 165] width 141 height 28
paste input "kouser"
click at [376, 165] on input "kouser" at bounding box center [424, 165] width 141 height 28
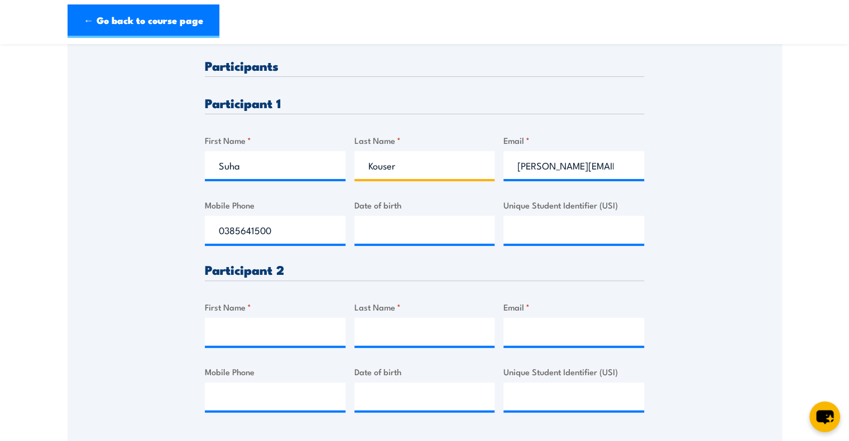
type input "Kouser"
click at [538, 174] on input "donna.maning@rolld.com.au" at bounding box center [573, 165] width 141 height 28
paste input "suha.k17@icloud.com"
type input "suha.k17@icloud.com"
click at [275, 239] on input "0385641500" at bounding box center [275, 230] width 141 height 28
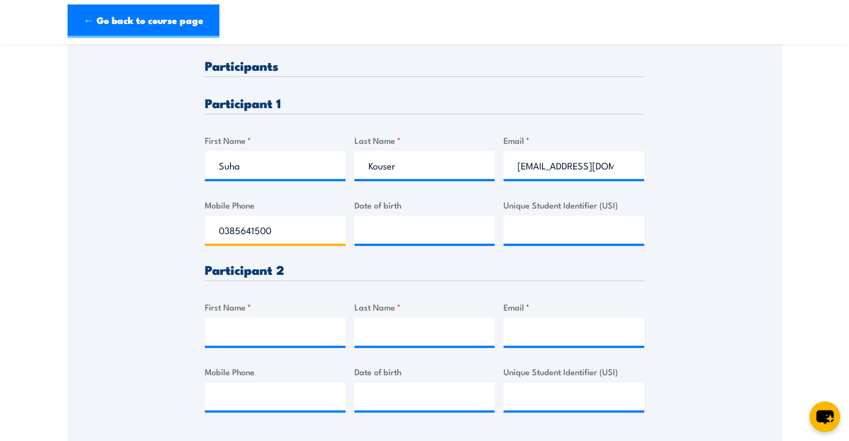
paste input "49406347"
type input "0494063470"
click at [372, 224] on input "__/__/____" at bounding box center [424, 230] width 141 height 28
paste input "17/12/2001"
type input "17/12/2001"
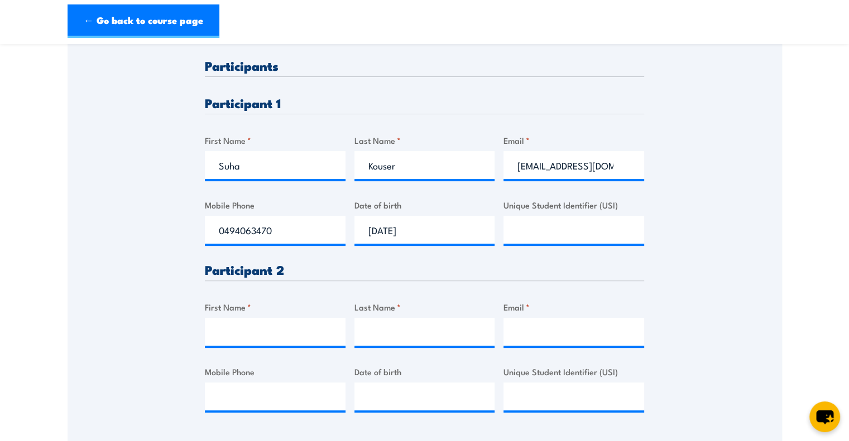
click at [407, 276] on div "Participant 2" at bounding box center [424, 272] width 439 height 18
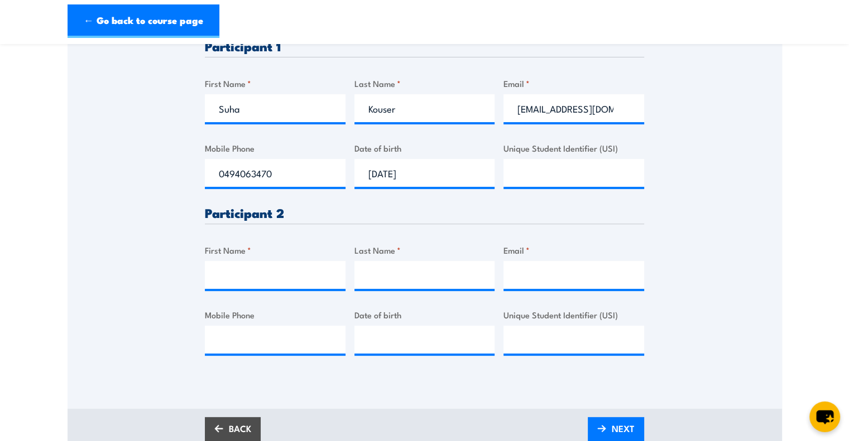
scroll to position [380, 0]
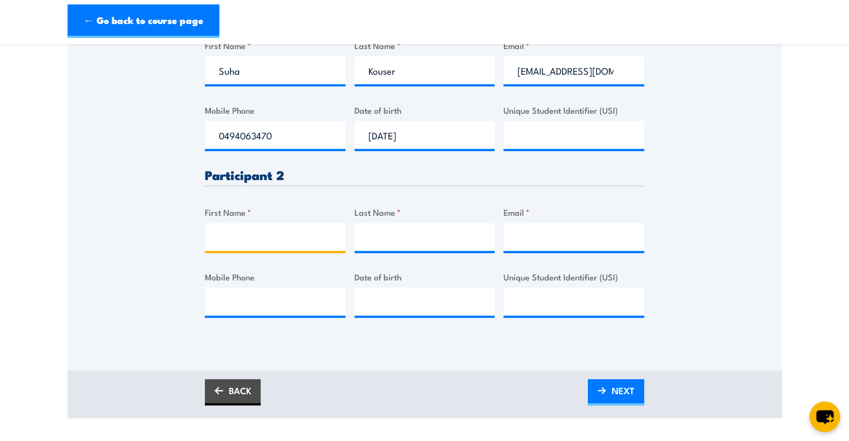
click at [308, 243] on input "First Name *" at bounding box center [275, 237] width 141 height 28
paste input "Hanna Nguyen"
type input "Hanna Nguyen"
click at [509, 243] on input "Email *" at bounding box center [573, 237] width 141 height 28
paste input "hanna.nguyen@rolld.com.au"
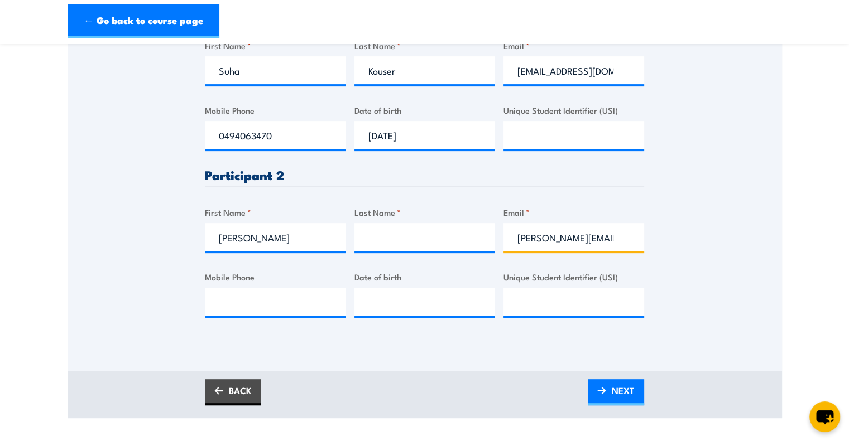
scroll to position [0, 22]
type input "hanna.nguyen@rolld.com.au"
drag, startPoint x: 290, startPoint y: 241, endPoint x: 194, endPoint y: 234, distance: 96.2
click at [194, 234] on div "Please provide names and contact details for each of the participants below. No…" at bounding box center [425, 77] width 714 height 526
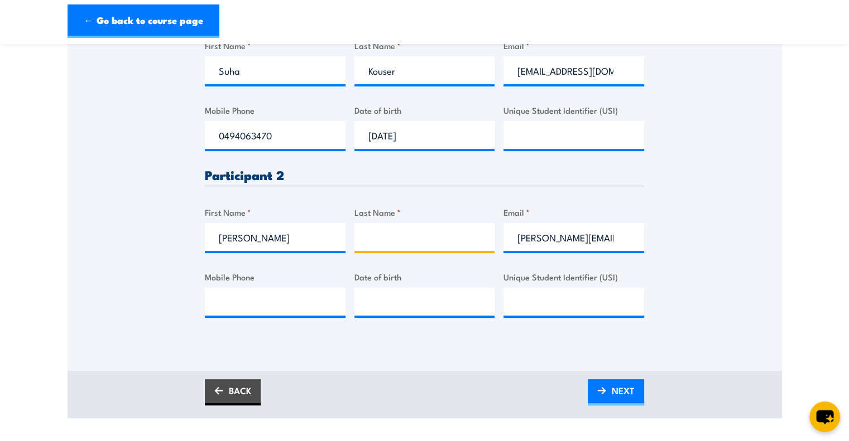
click at [424, 241] on input "Last Name *" at bounding box center [424, 237] width 141 height 28
paste input "Hanna Nguyen"
drag, startPoint x: 398, startPoint y: 236, endPoint x: 337, endPoint y: 236, distance: 62.0
click at [337, 236] on div "Please provide names and contact details for each of the participants below. No…" at bounding box center [424, 149] width 439 height 371
type input "Nguyen"
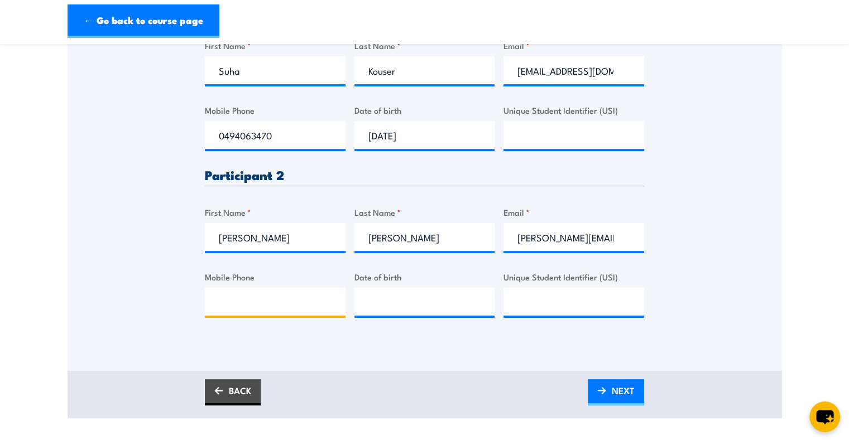
click at [331, 308] on input "Mobile Phone" at bounding box center [275, 302] width 141 height 28
paste input "0413814940"
type input "0413814940"
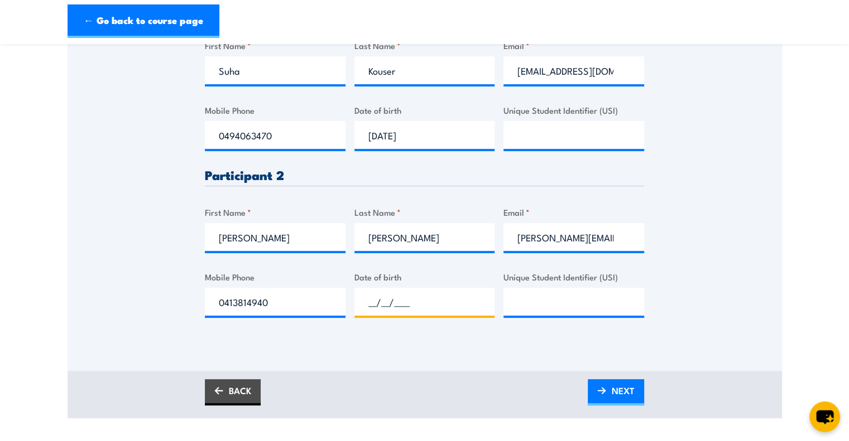
click at [374, 301] on input "__/__/____" at bounding box center [424, 302] width 141 height 28
paste input "51/20/00"
type input "51/20/00__"
click at [477, 354] on div "Please provide names and contact details for each of the participants below. No…" at bounding box center [425, 92] width 714 height 557
click at [419, 303] on input "__/__/____" at bounding box center [424, 302] width 141 height 28
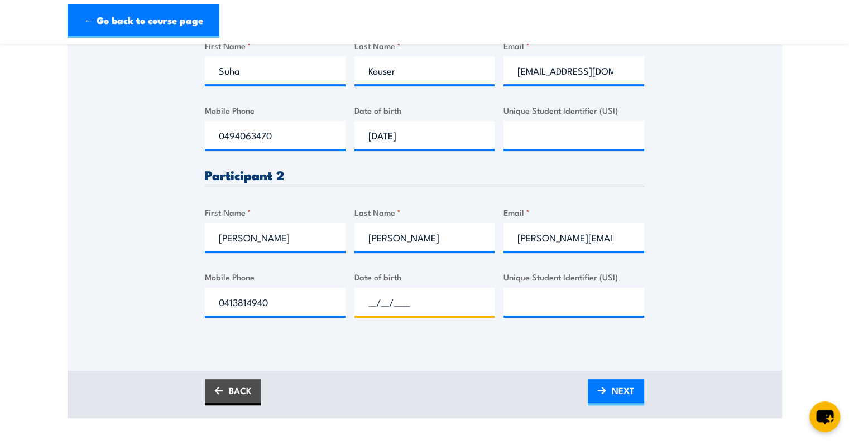
paste input "51/20/00"
drag, startPoint x: 431, startPoint y: 305, endPoint x: 357, endPoint y: 295, distance: 74.9
click at [357, 295] on input "51/20/00__" at bounding box center [424, 302] width 141 height 28
type input "05/01/2000"
click at [511, 401] on div "BACK NEXT" at bounding box center [424, 393] width 439 height 26
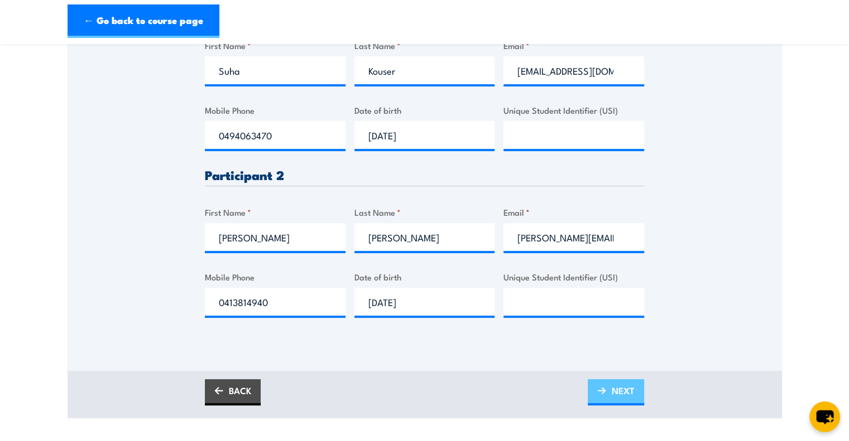
click at [621, 393] on span "NEXT" at bounding box center [623, 391] width 23 height 30
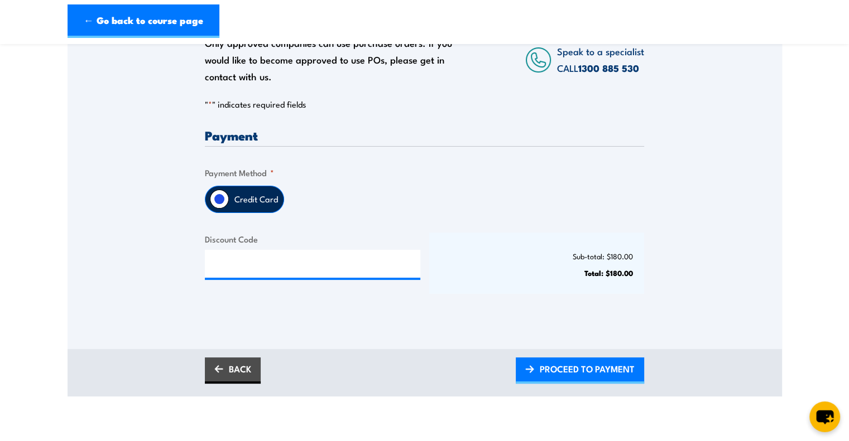
scroll to position [199, 0]
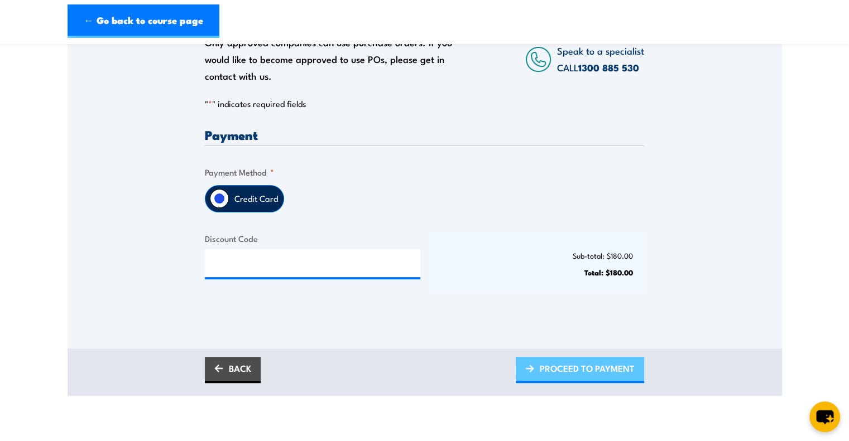
click at [540, 358] on span "PROCEED TO PAYMENT" at bounding box center [587, 369] width 95 height 30
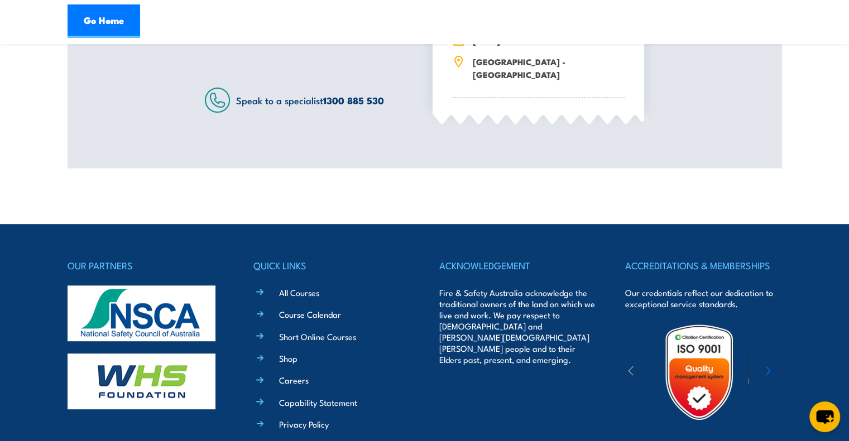
scroll to position [448, 0]
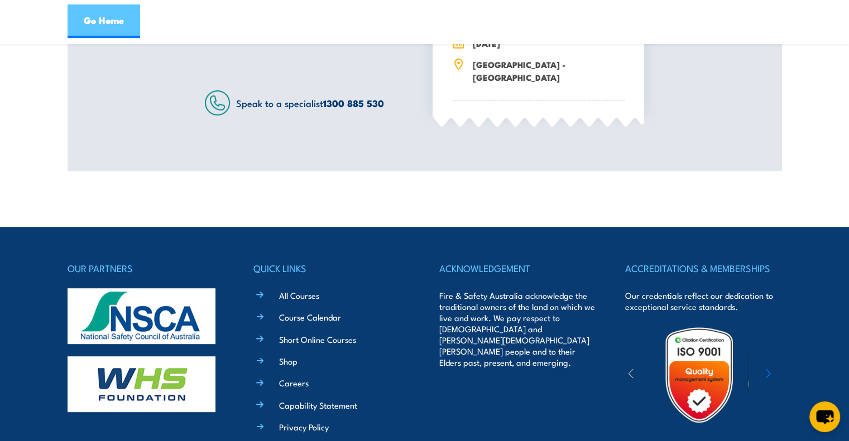
click at [113, 11] on link "Go Home" at bounding box center [104, 20] width 73 height 33
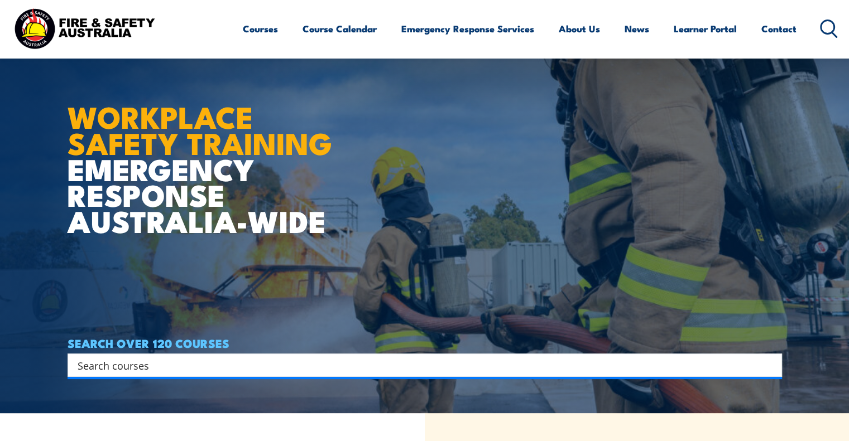
scroll to position [29, 0]
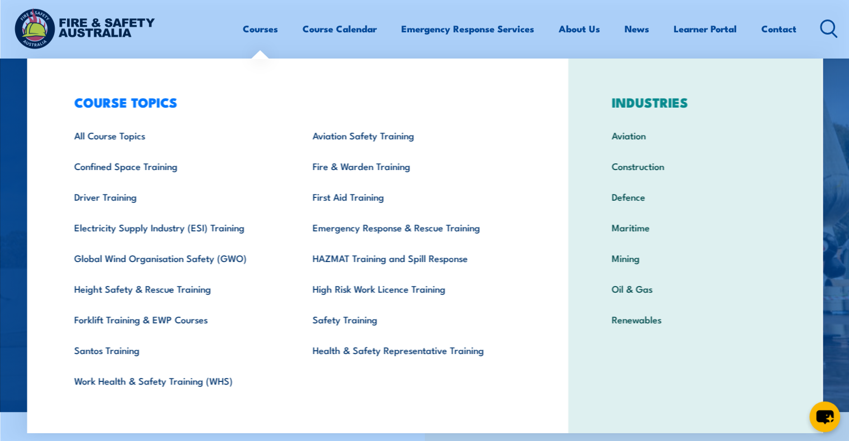
click at [259, 24] on link "Courses" at bounding box center [260, 29] width 35 height 30
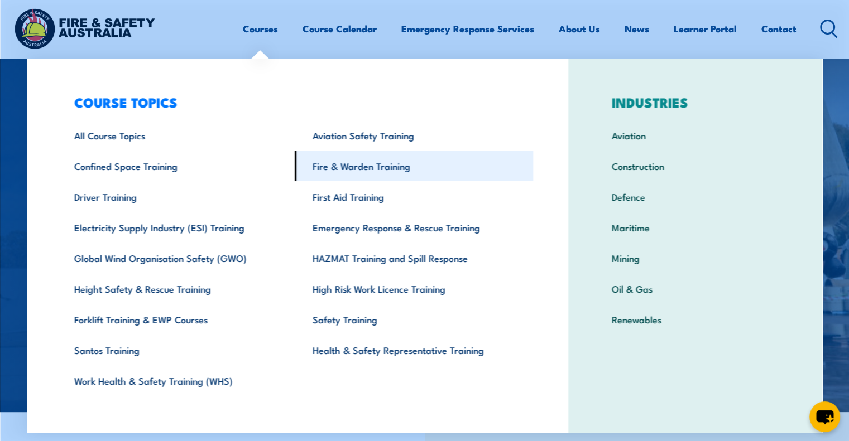
click at [328, 163] on link "Fire & Warden Training" at bounding box center [414, 166] width 238 height 31
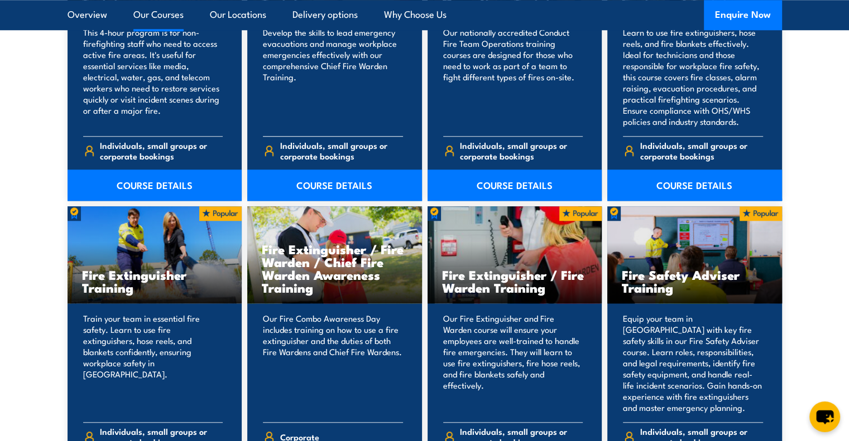
scroll to position [1030, 0]
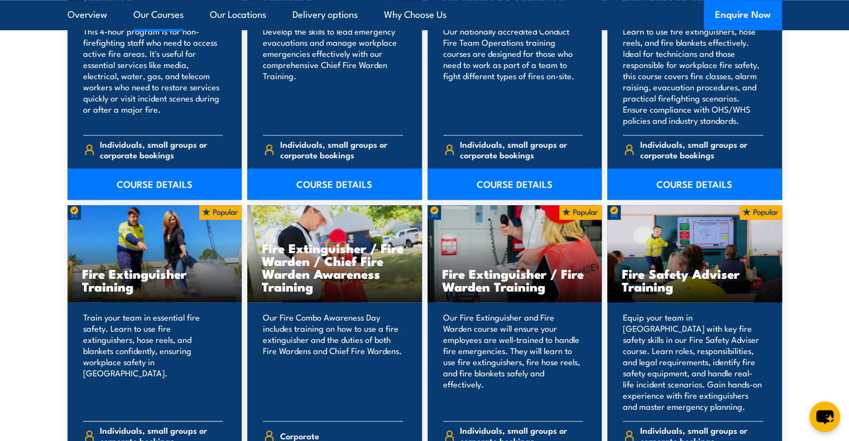
click at [144, 280] on h3 "Fire Extinguisher Training" at bounding box center [155, 280] width 146 height 26
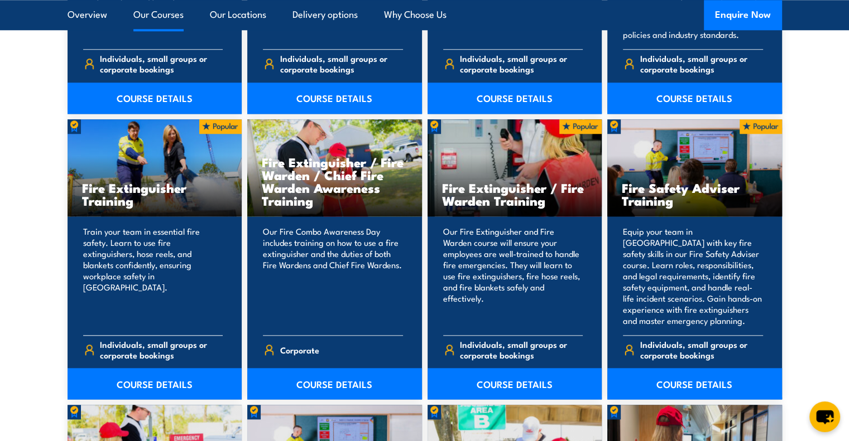
scroll to position [1120, 0]
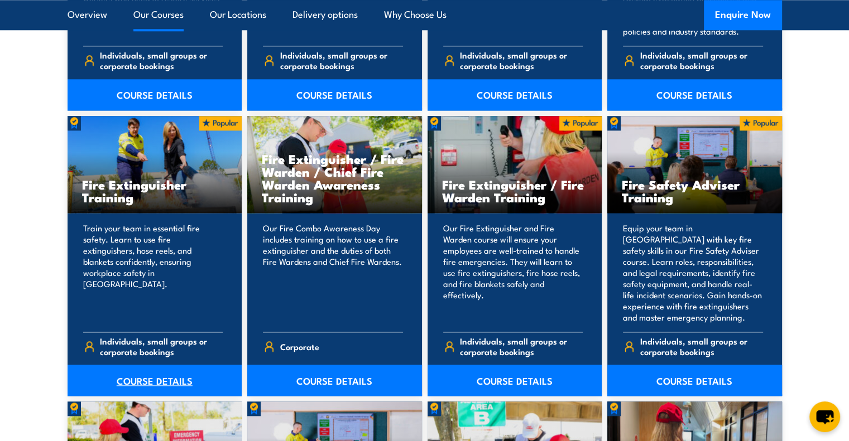
click at [142, 376] on link "COURSE DETAILS" at bounding box center [155, 380] width 175 height 31
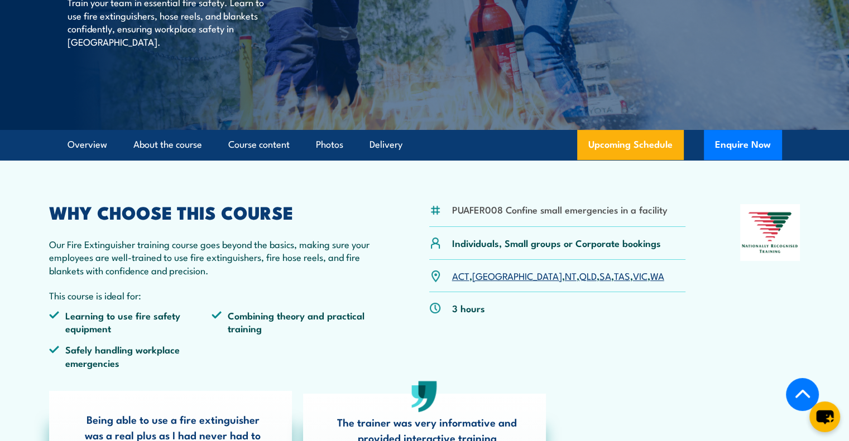
scroll to position [192, 0]
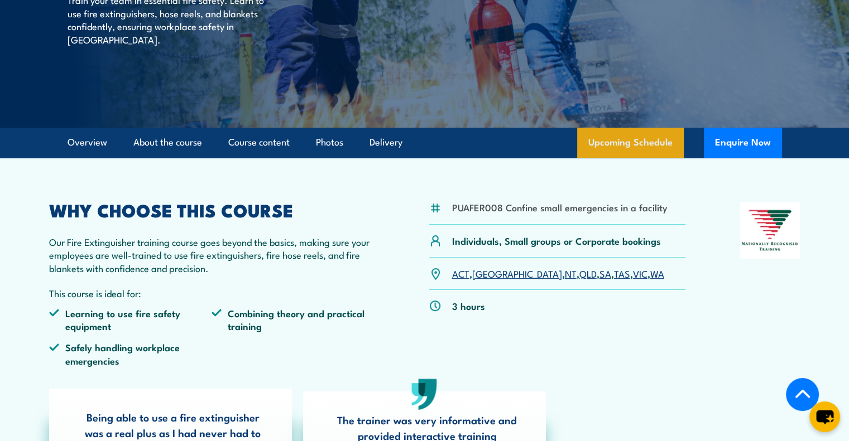
click at [603, 149] on link "Upcoming Schedule" at bounding box center [630, 143] width 107 height 30
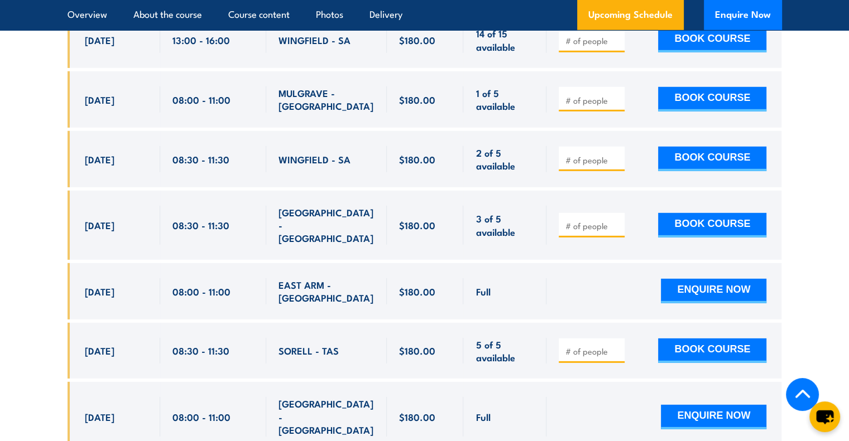
scroll to position [3257, 0]
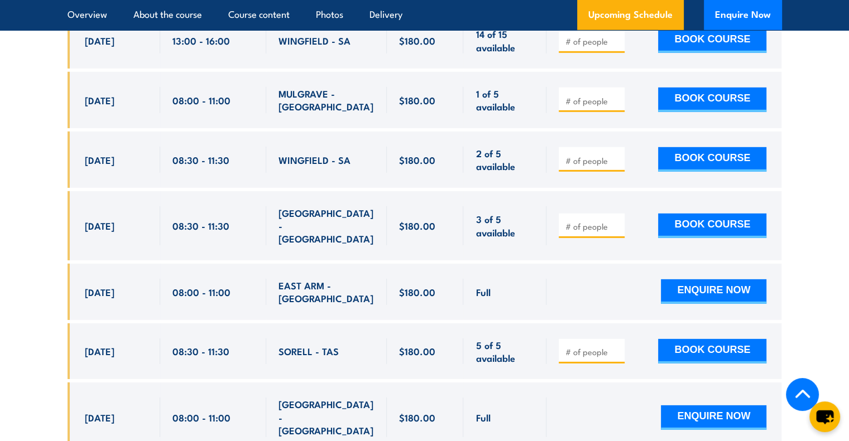
click at [604, 221] on input "number" at bounding box center [593, 226] width 56 height 11
click at [582, 221] on input "number" at bounding box center [593, 226] width 56 height 11
type input "3"
click at [719, 214] on button "BOOK COURSE" at bounding box center [712, 226] width 108 height 25
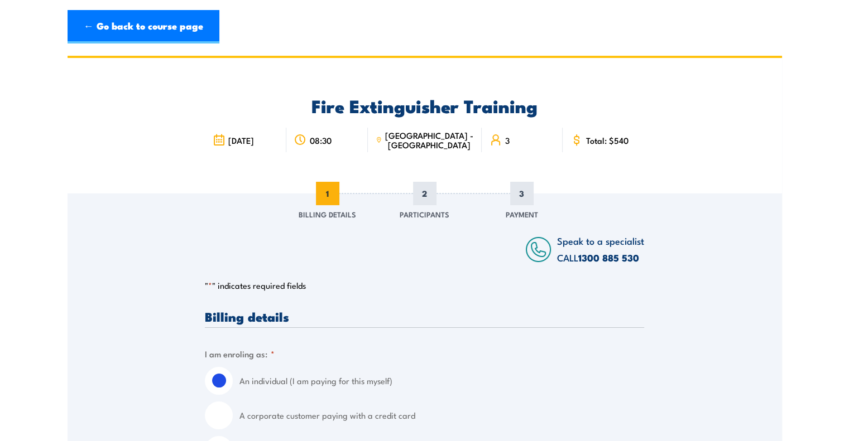
click at [354, 234] on div at bounding box center [331, 249] width 253 height 33
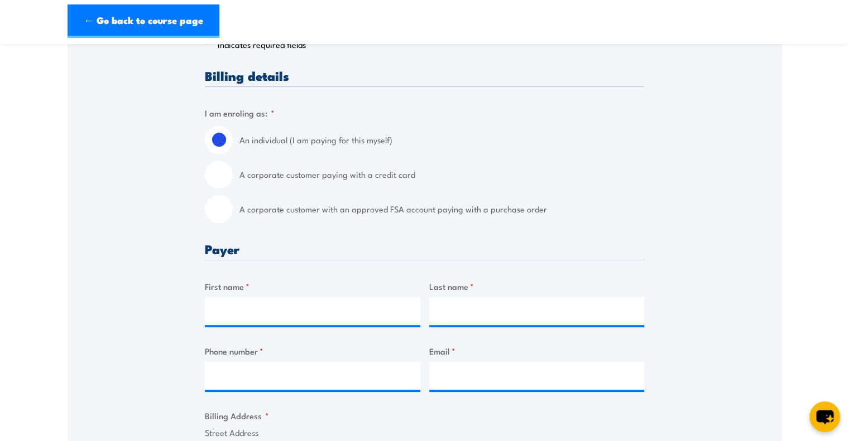
scroll to position [243, 0]
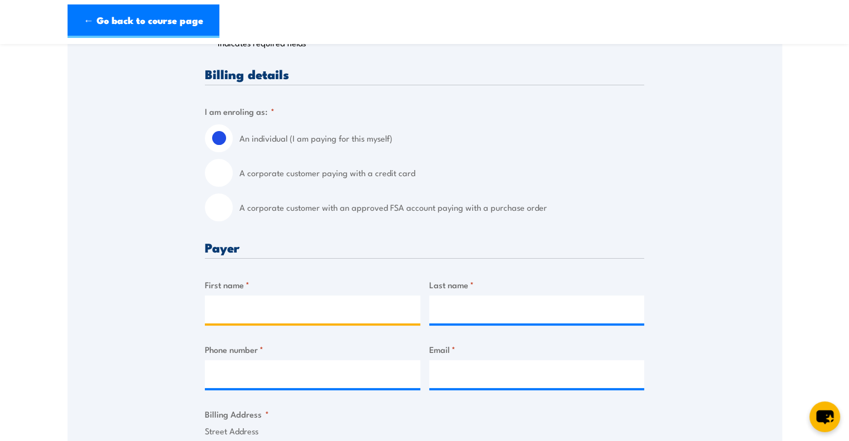
click at [281, 321] on input "First name *" at bounding box center [312, 310] width 215 height 28
type input "Donna"
type input "Maning"
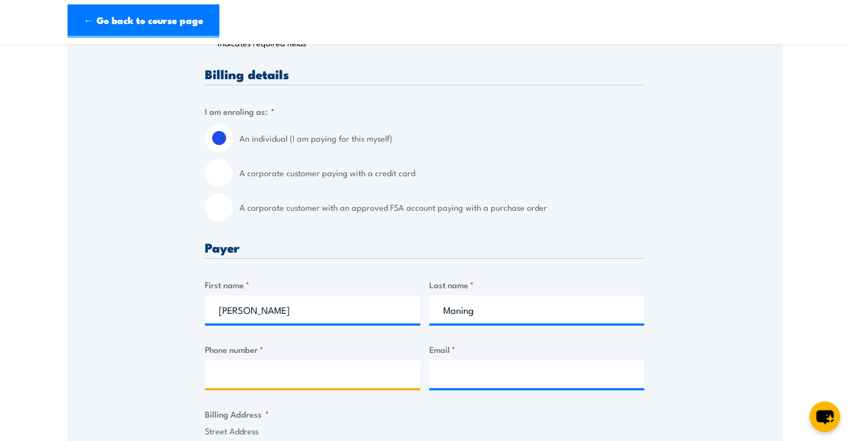
type input "0385641500"
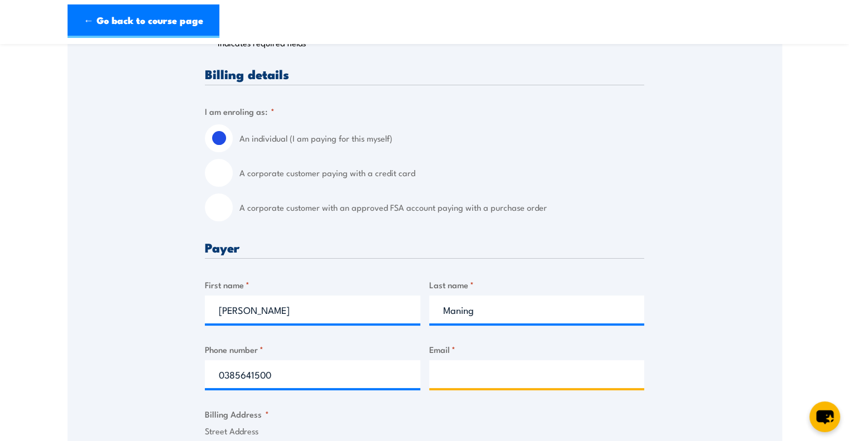
type input "donna.maning@rolld.com.au"
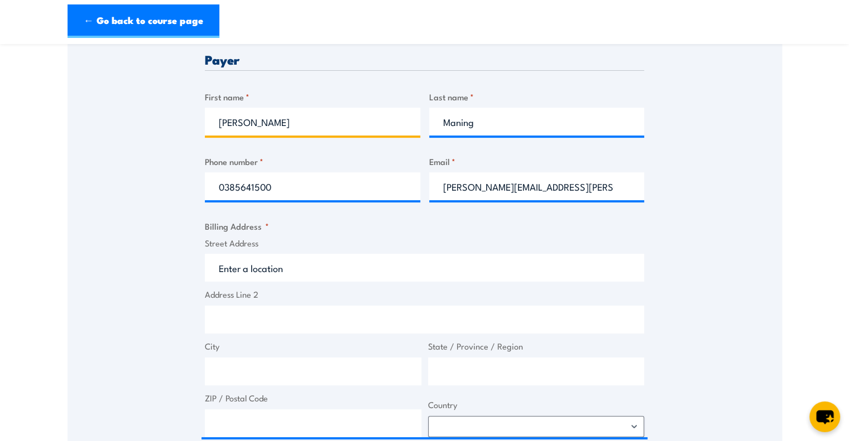
scroll to position [434, 0]
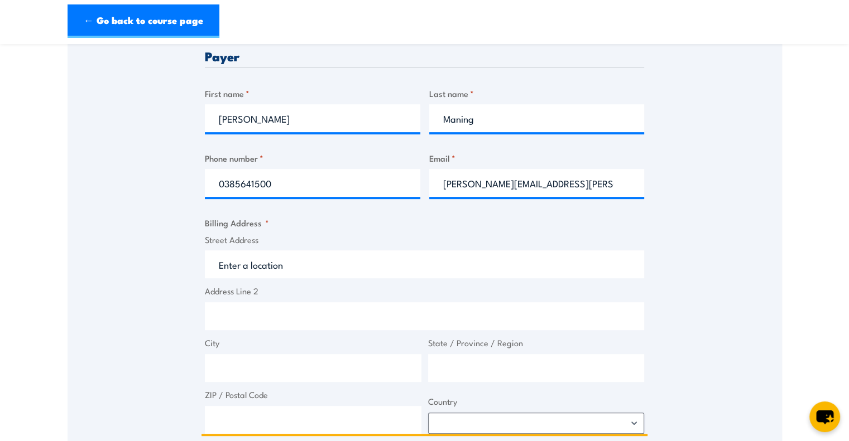
click at [261, 274] on input "Street Address" at bounding box center [424, 265] width 439 height 28
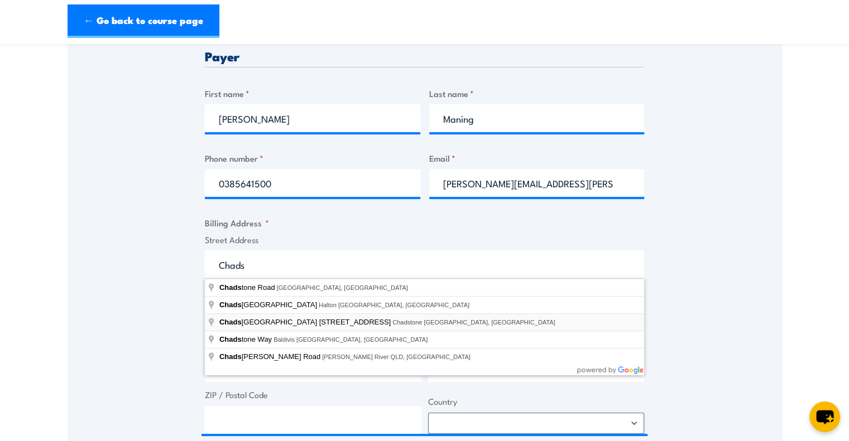
type input "Chadstone Shopping Centre 1341 Dandenong Road, Chadstone VIC, Australia"
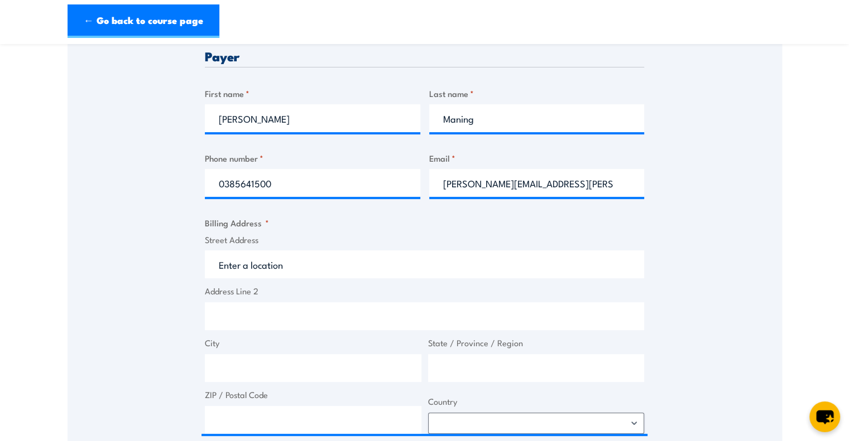
type input "Chadstone Shopping Centre 1341 Dandenong Rd"
type input "Chadstone"
type input "Victoria"
type input "3148"
select select "Australia"
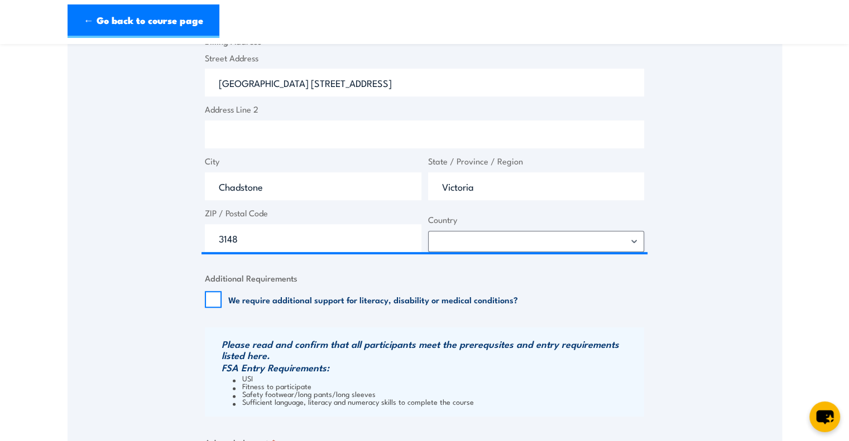
scroll to position [617, 0]
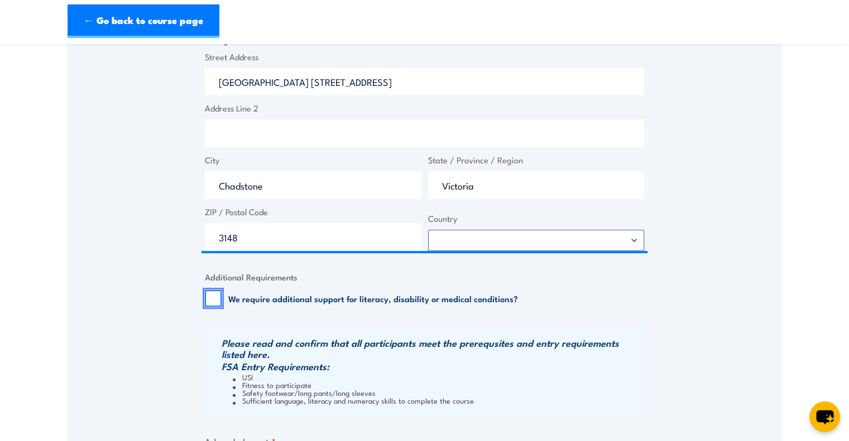
click at [217, 301] on input "We require additional support for literacy, disability or medical conditions?" at bounding box center [213, 298] width 17 height 17
click at [219, 294] on input "We require additional support for literacy, disability or medical conditions?" at bounding box center [213, 298] width 17 height 17
checkbox input "false"
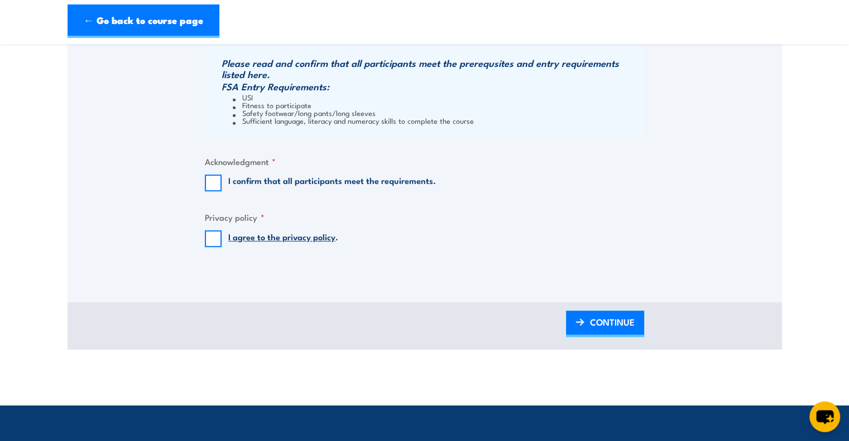
scroll to position [900, 0]
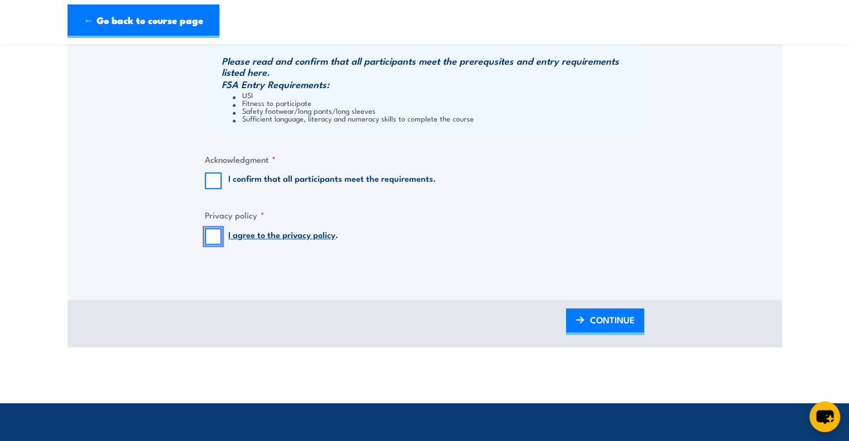
click at [217, 233] on input "I agree to the privacy policy ." at bounding box center [213, 236] width 17 height 17
checkbox input "true"
click at [205, 183] on input "I confirm that all participants meet the requirements." at bounding box center [213, 180] width 17 height 17
checkbox input "true"
click at [582, 321] on img at bounding box center [579, 320] width 9 height 8
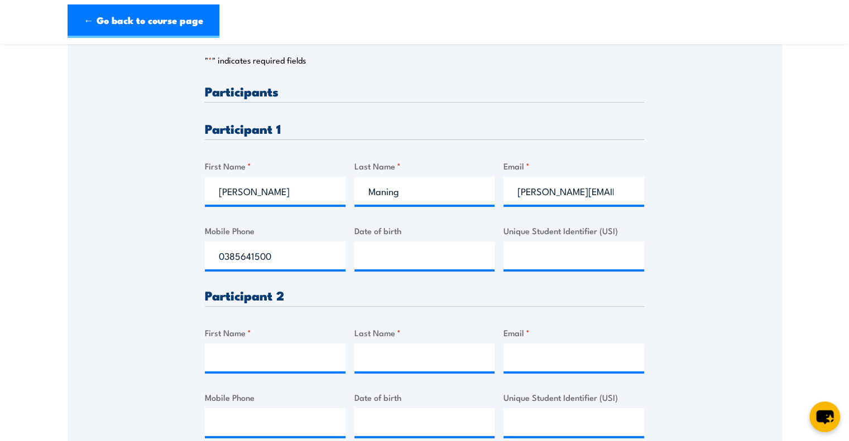
scroll to position [284, 0]
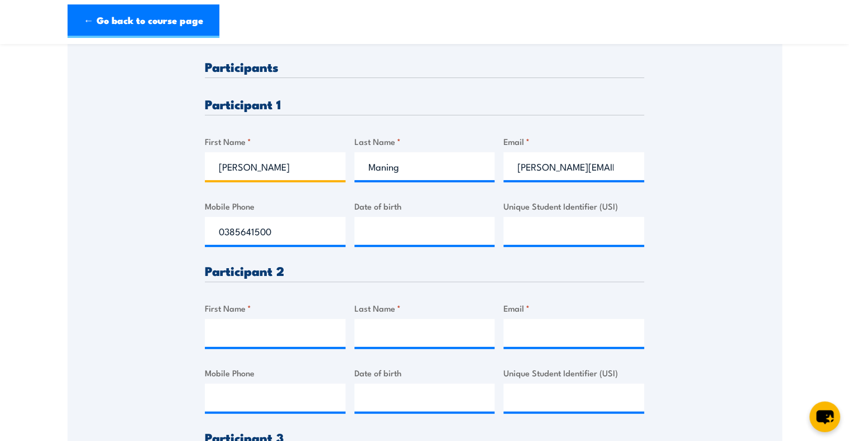
click at [289, 164] on input "Donna" at bounding box center [275, 166] width 141 height 28
paste input "Udval Batkhulug"
drag, startPoint x: 289, startPoint y: 167, endPoint x: 246, endPoint y: 166, distance: 43.6
click at [246, 166] on input "Udval Batkhulug" at bounding box center [275, 166] width 141 height 28
type input "Udval"
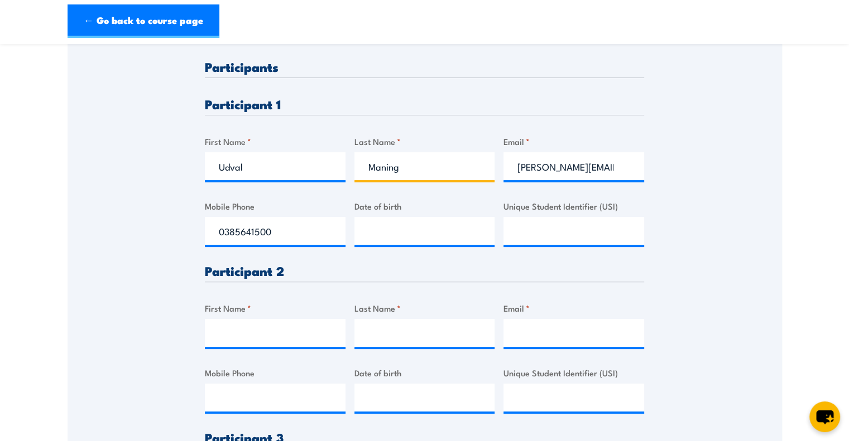
drag, startPoint x: 405, startPoint y: 169, endPoint x: 356, endPoint y: 167, distance: 48.6
click at [356, 167] on input "Maning" at bounding box center [424, 166] width 141 height 28
paste input "Batkhulu"
type input "Batkhulug"
click at [521, 171] on input "donna.maning@rolld.com.au" at bounding box center [573, 166] width 141 height 28
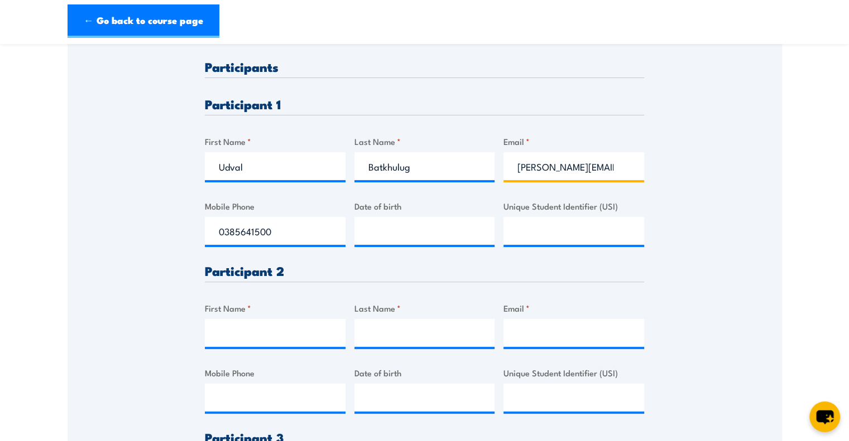
paste input "udval.batkhulu"
type input "udval.batkhulug@rolld.com.au"
click at [281, 232] on input "0385641500" at bounding box center [275, 231] width 141 height 28
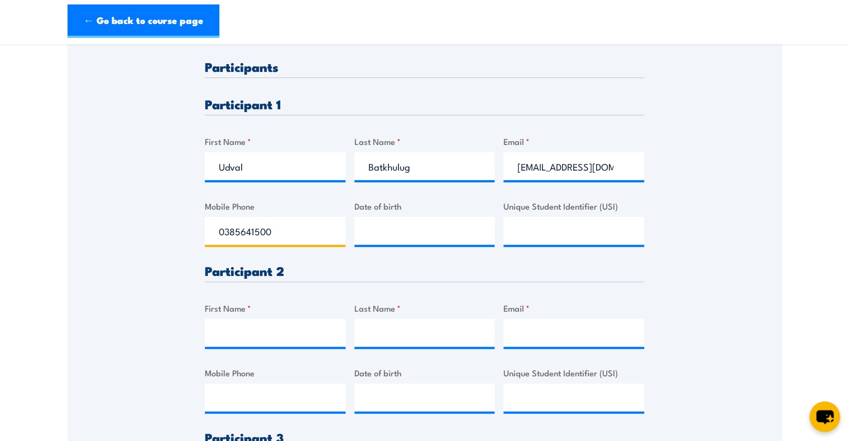
paste input "493316461"
type input "0493316461"
click at [402, 226] on input "__/__/____" at bounding box center [424, 231] width 141 height 28
paste input "03/12/2002"
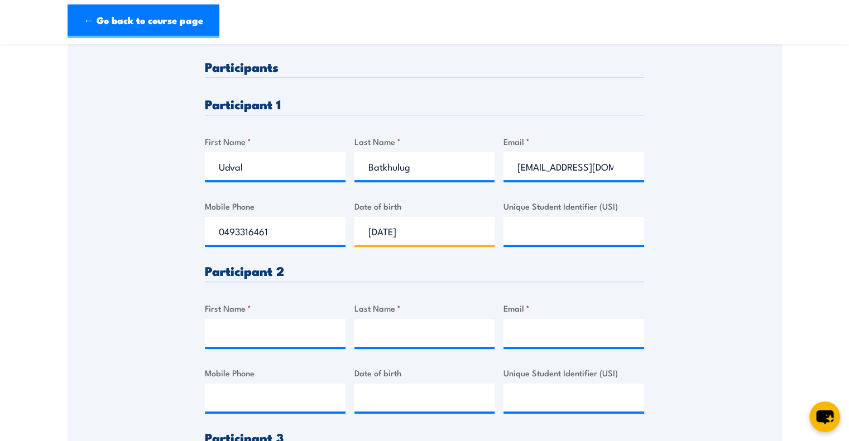
type input "03/12/2002"
click at [281, 343] on input "First Name *" at bounding box center [275, 333] width 141 height 28
paste input "Stella Tran"
drag, startPoint x: 274, startPoint y: 338, endPoint x: 245, endPoint y: 337, distance: 29.0
click at [245, 337] on input "Stella Tran" at bounding box center [275, 333] width 141 height 28
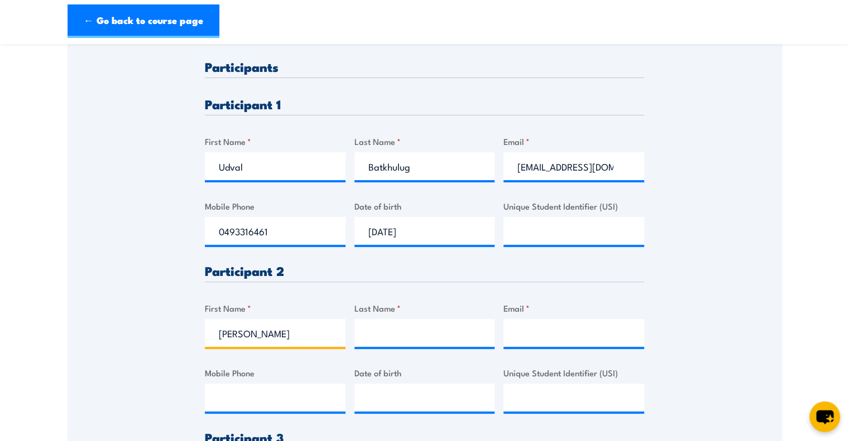
type input "Stella"
click at [368, 332] on input "Last Name *" at bounding box center [424, 333] width 141 height 28
paste input "Tran"
type input "Tran"
click at [526, 328] on input "Email *" at bounding box center [573, 333] width 141 height 28
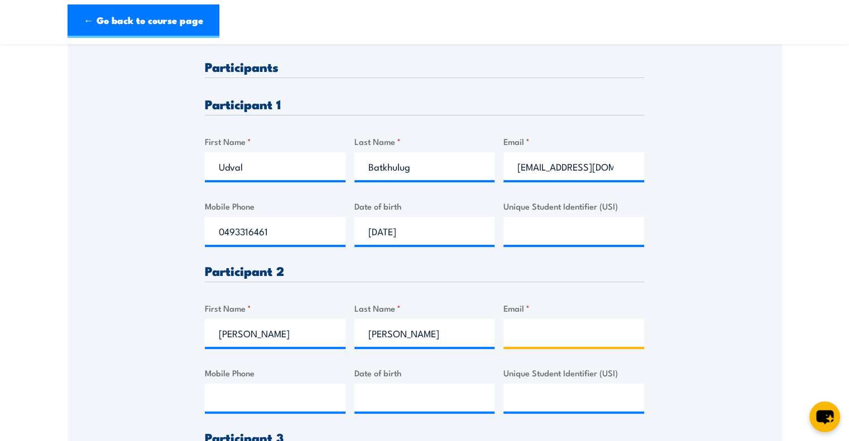
paste input "Stella.tran@rolld.com.au"
type input "Stella.tran@rolld.com.au"
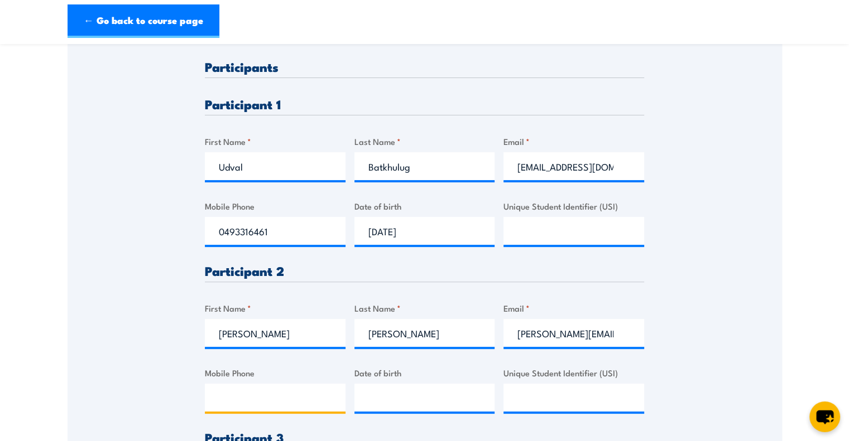
click at [286, 390] on input "Mobile Phone" at bounding box center [275, 398] width 141 height 28
paste input "0414667136"
type input "0414667136"
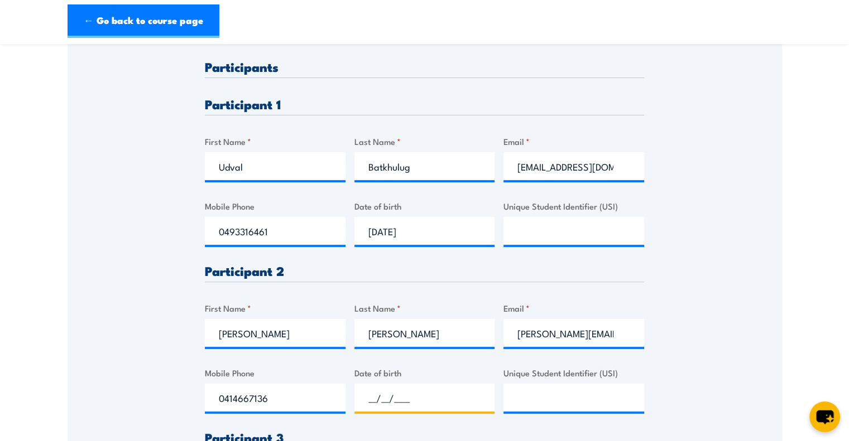
click at [397, 388] on input "__/__/____" at bounding box center [424, 398] width 141 height 28
paste input "19/72/000"
click at [391, 396] on input "19/72/000_" at bounding box center [424, 398] width 141 height 28
click at [388, 398] on input "19/72/0000" at bounding box center [424, 398] width 141 height 28
click at [392, 397] on input "19/02/0000" at bounding box center [424, 398] width 141 height 28
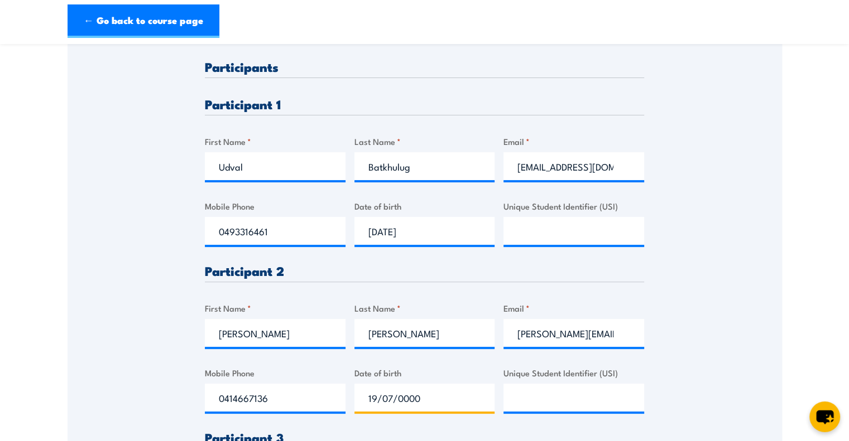
click at [404, 399] on input "19/07/0000" at bounding box center [424, 398] width 141 height 28
click at [450, 401] on input "19/07/2000" at bounding box center [424, 398] width 141 height 28
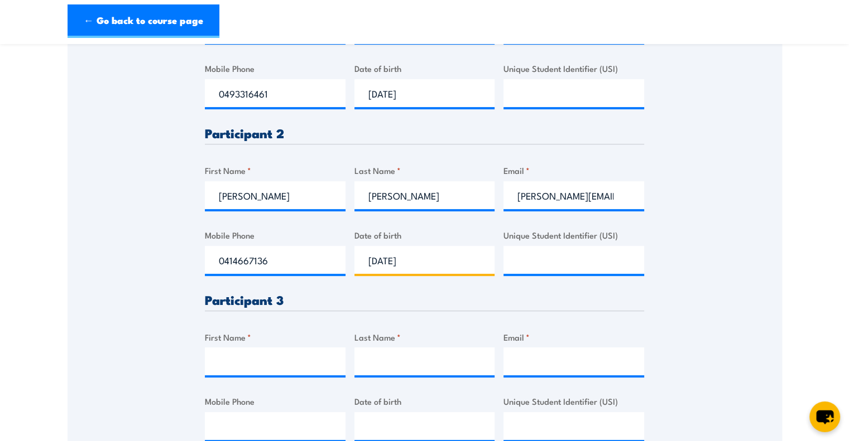
scroll to position [428, 0]
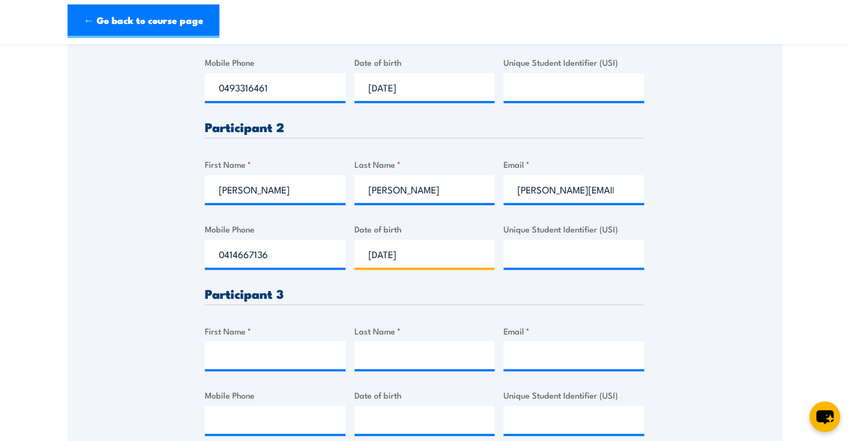
type input "19/07/2000"
click at [445, 342] on input "Last Name *" at bounding box center [424, 356] width 141 height 28
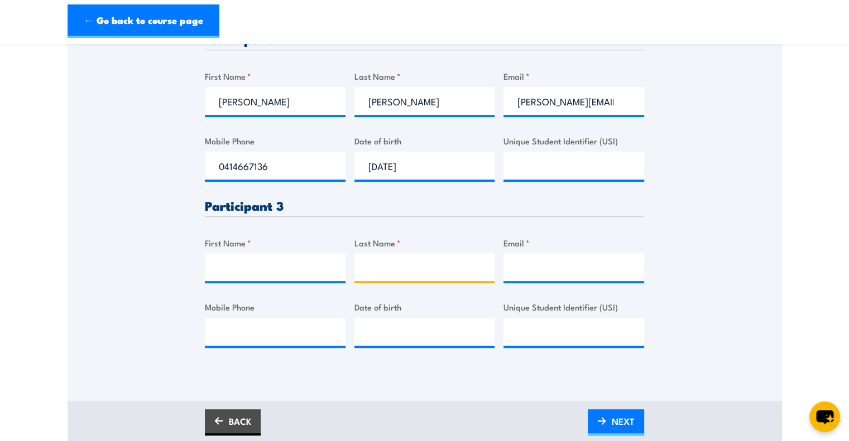
scroll to position [518, 0]
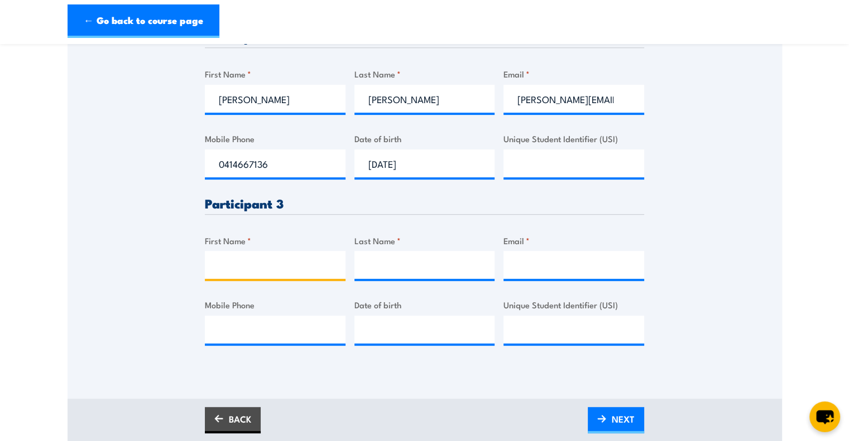
click at [289, 273] on input "First Name *" at bounding box center [275, 265] width 141 height 28
paste input "Minh Cao"
click at [252, 260] on input "Minh Cao" at bounding box center [275, 265] width 141 height 28
drag, startPoint x: 262, startPoint y: 261, endPoint x: 243, endPoint y: 264, distance: 19.3
click at [243, 264] on input "Minh Cao" at bounding box center [275, 265] width 141 height 28
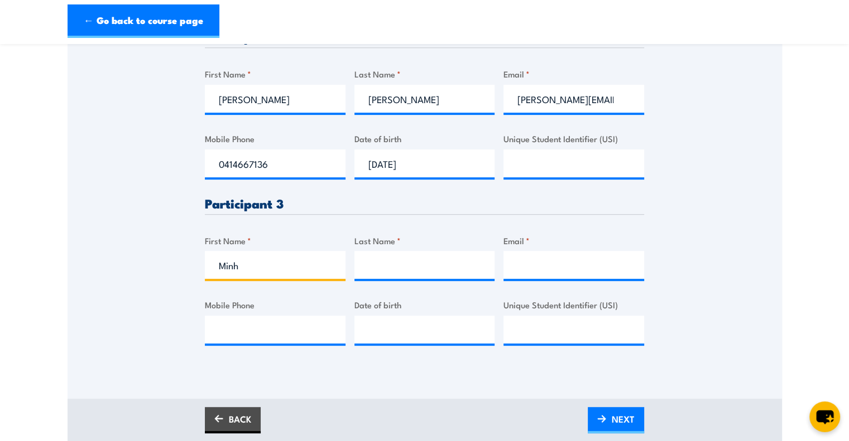
type input "Minh"
click at [381, 263] on input "Last Name *" at bounding box center [424, 265] width 141 height 28
paste input "Cao"
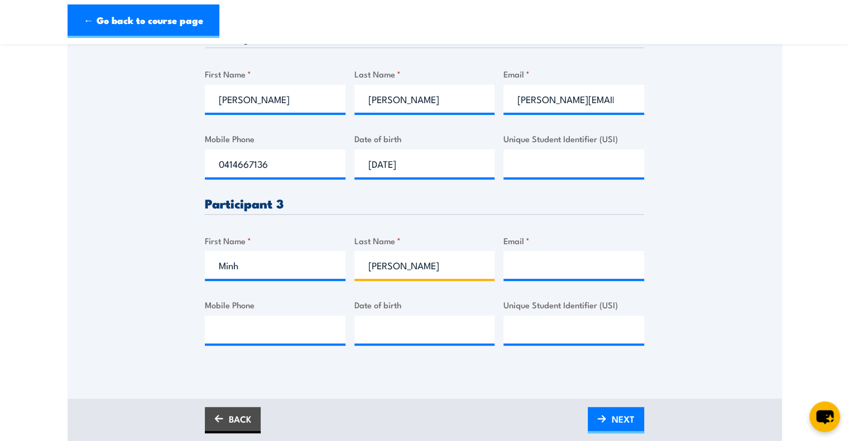
type input "Cao"
click at [544, 273] on input "Email *" at bounding box center [573, 265] width 141 height 28
paste input "minh.cao@rolld.com.au"
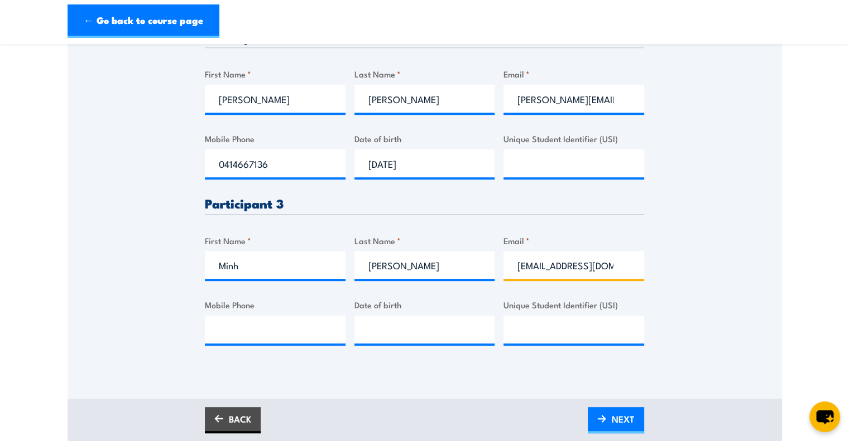
scroll to position [0, 1]
type input "minh.cao@rolld.com.au"
click at [261, 329] on input "Mobile Phone" at bounding box center [275, 330] width 141 height 28
paste input "0421851564"
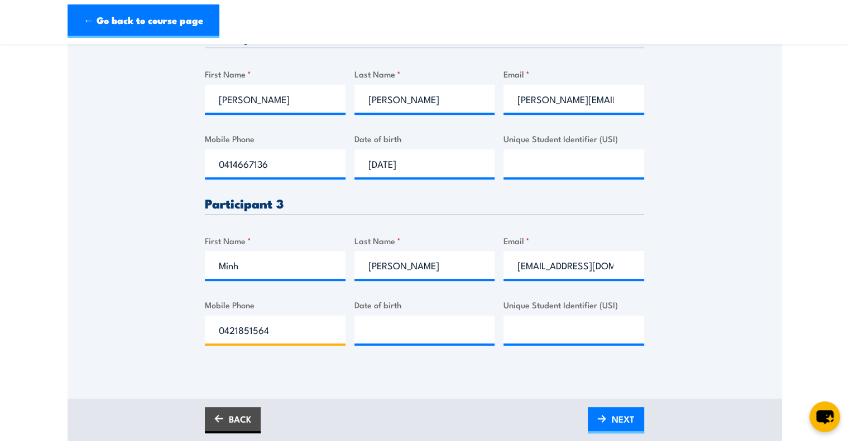
type input "0421851564"
click at [362, 332] on input "__/__/____" at bounding box center [424, 330] width 141 height 28
paste input "51/19/8"
click at [368, 333] on input "51/19/8___" at bounding box center [424, 330] width 141 height 28
type input "05/11/1998"
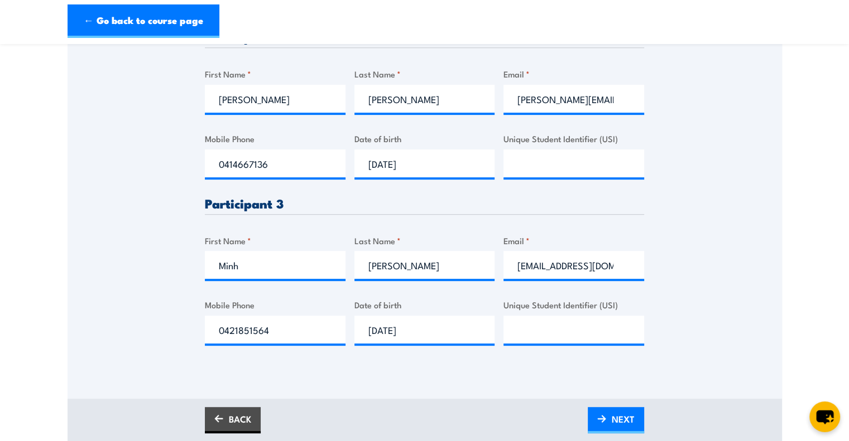
click at [440, 407] on div "BACK NEXT" at bounding box center [424, 420] width 439 height 26
click at [598, 415] on img at bounding box center [601, 419] width 9 height 8
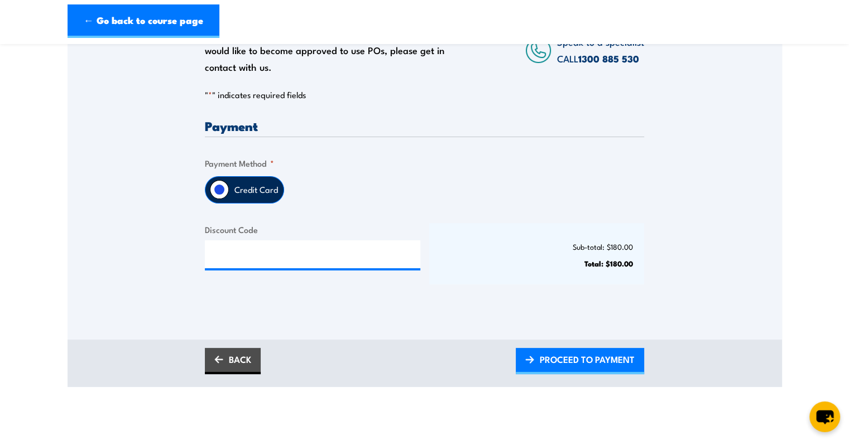
scroll to position [225, 0]
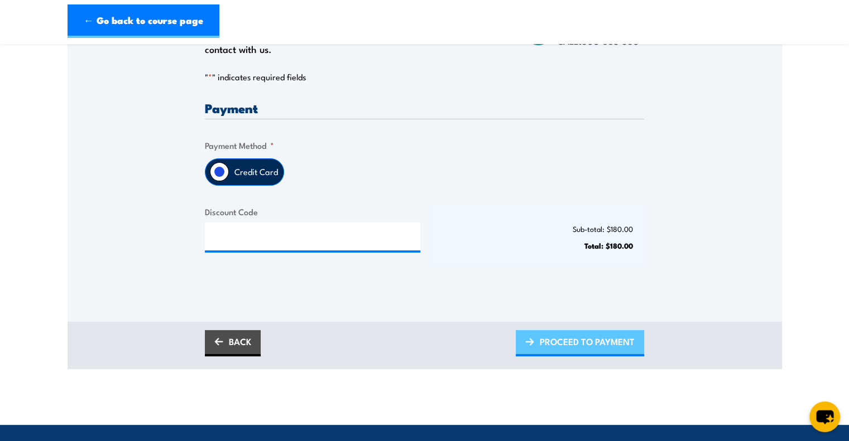
click at [535, 337] on link "PROCEED TO PAYMENT" at bounding box center [580, 343] width 128 height 26
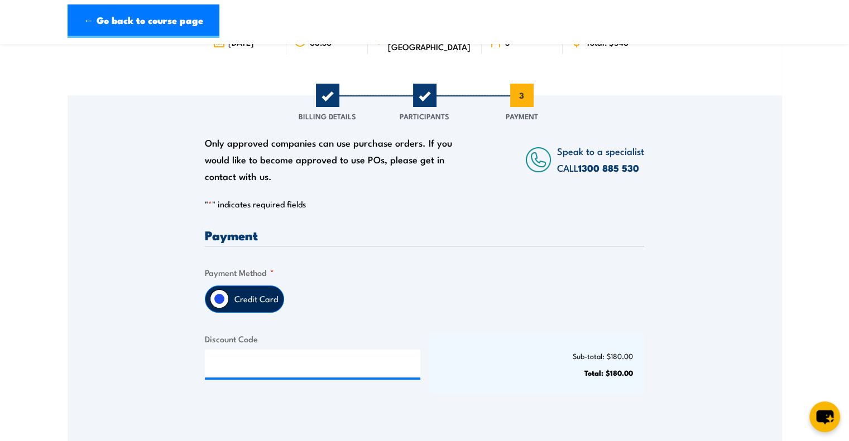
scroll to position [98, 0]
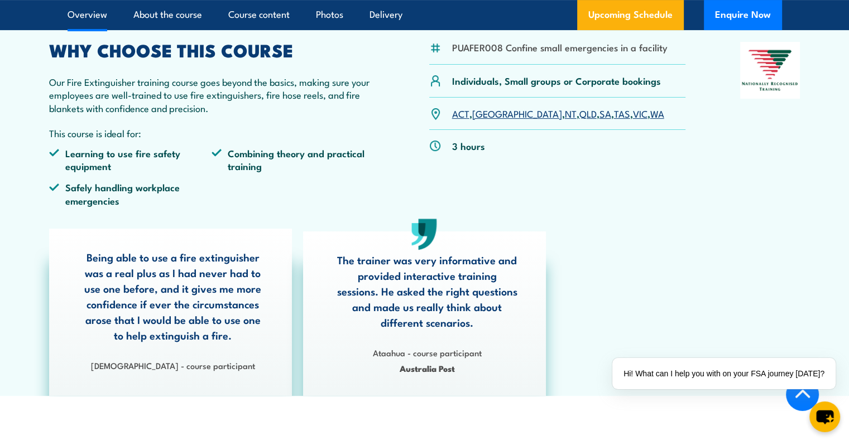
scroll to position [353, 0]
click at [614, 20] on link "Upcoming Schedule" at bounding box center [630, 15] width 107 height 30
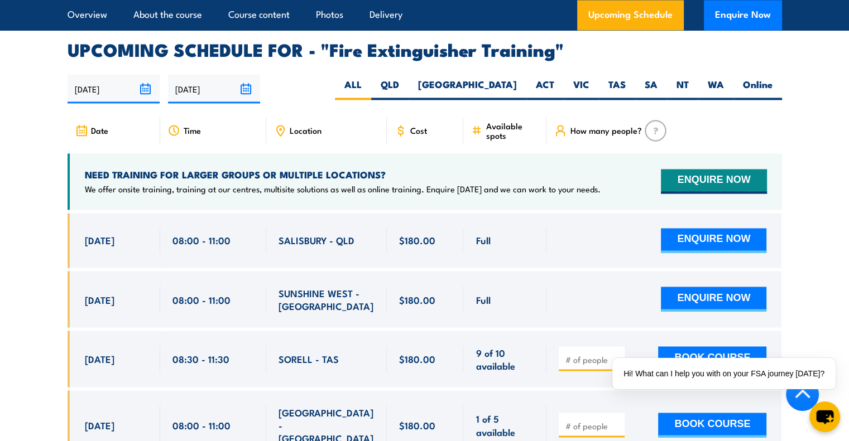
scroll to position [1849, 0]
click at [409, 78] on label "QLD" at bounding box center [389, 89] width 37 height 22
click at [406, 78] on input "QLD" at bounding box center [402, 81] width 7 height 7
radio input "true"
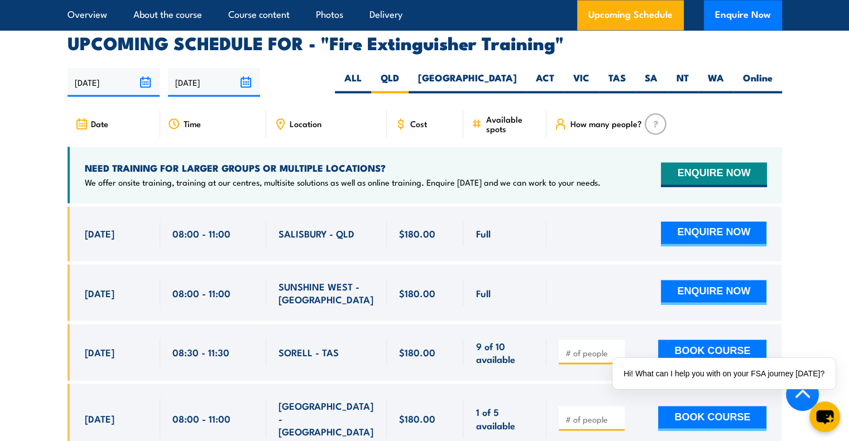
scroll to position [1856, 0]
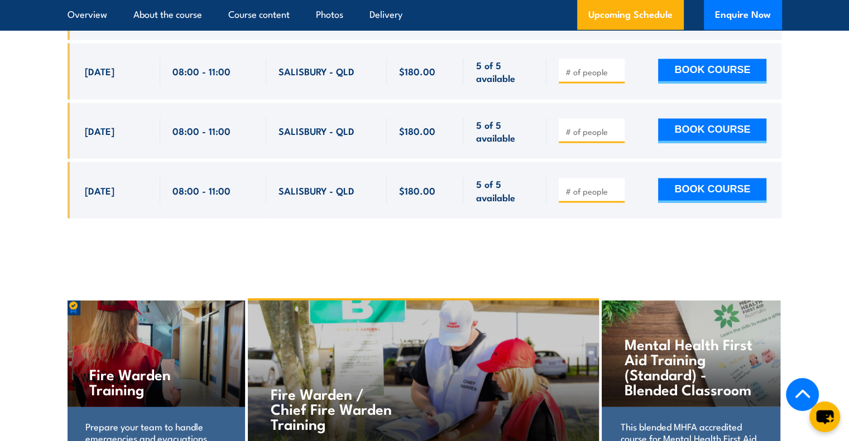
scroll to position [2197, 0]
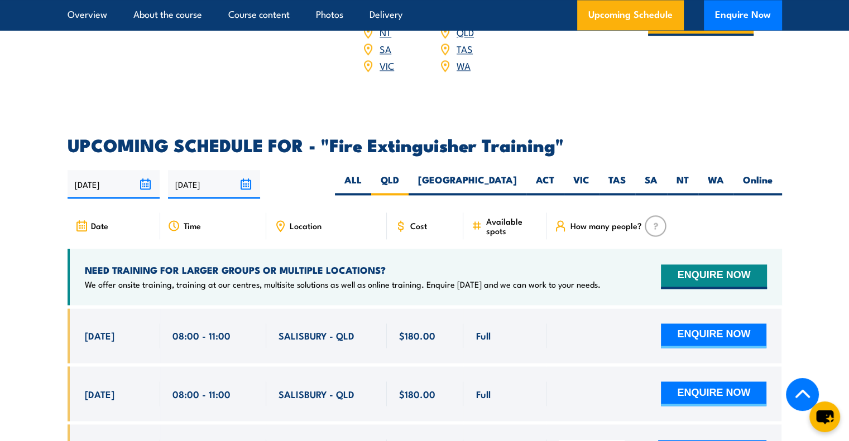
scroll to position [1751, 0]
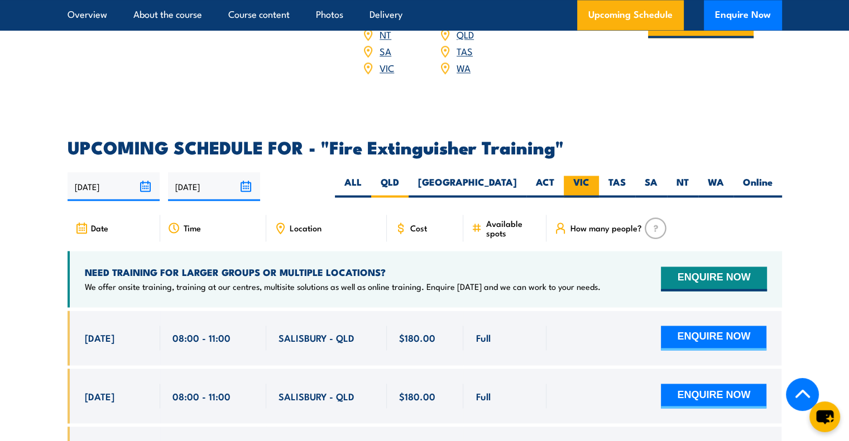
click at [573, 176] on label "VIC" at bounding box center [581, 187] width 35 height 22
click at [589, 176] on input "VIC" at bounding box center [592, 179] width 7 height 7
radio input "true"
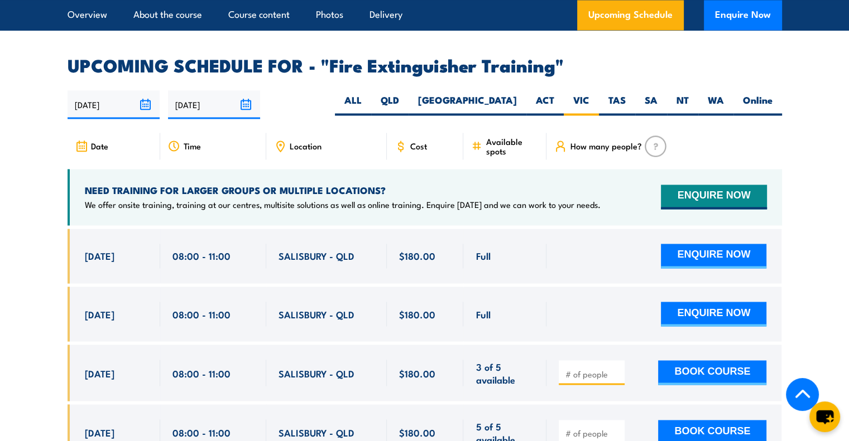
scroll to position [1835, 0]
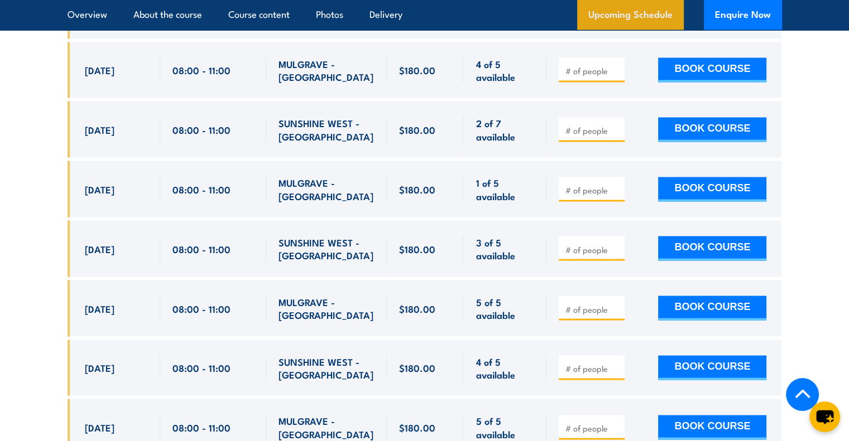
scroll to position [2144, 0]
